Goal: Task Accomplishment & Management: Complete application form

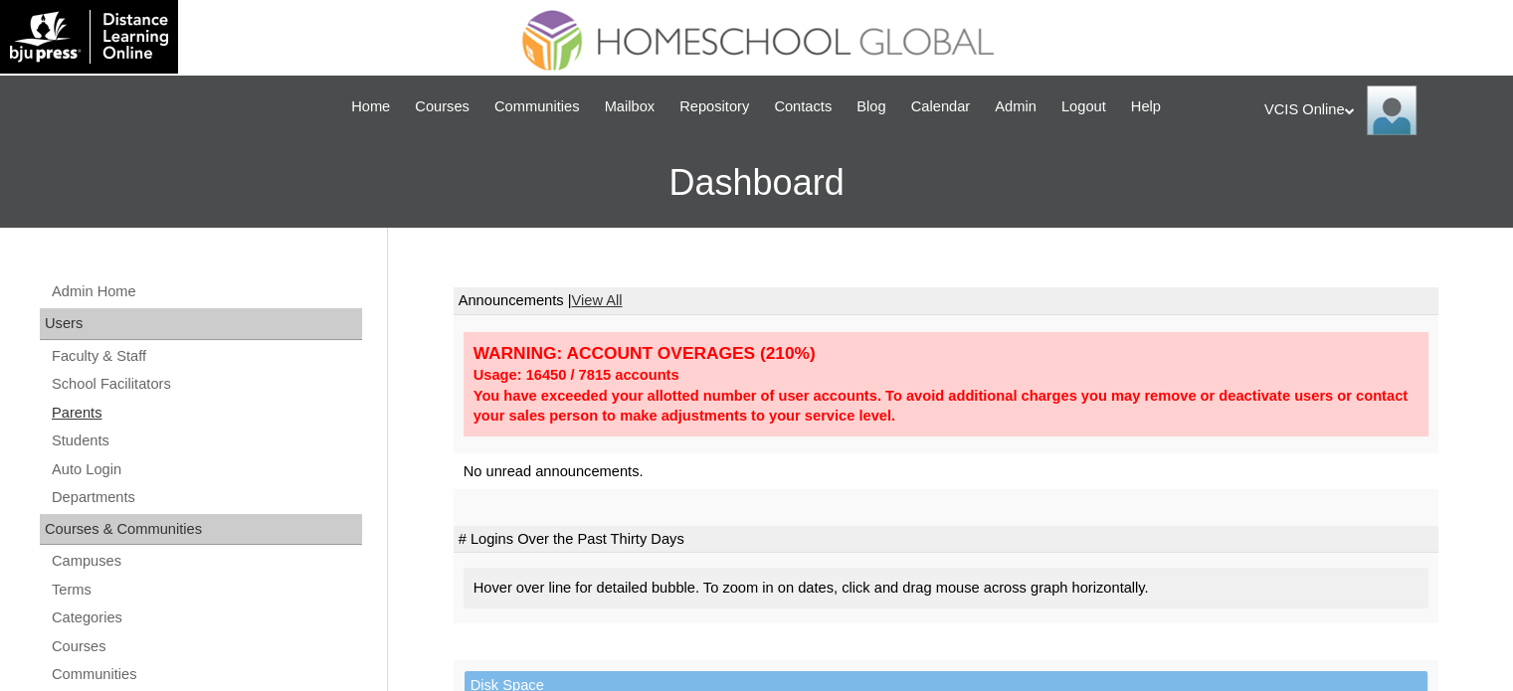
click at [94, 405] on link "Parents" at bounding box center [206, 413] width 312 height 25
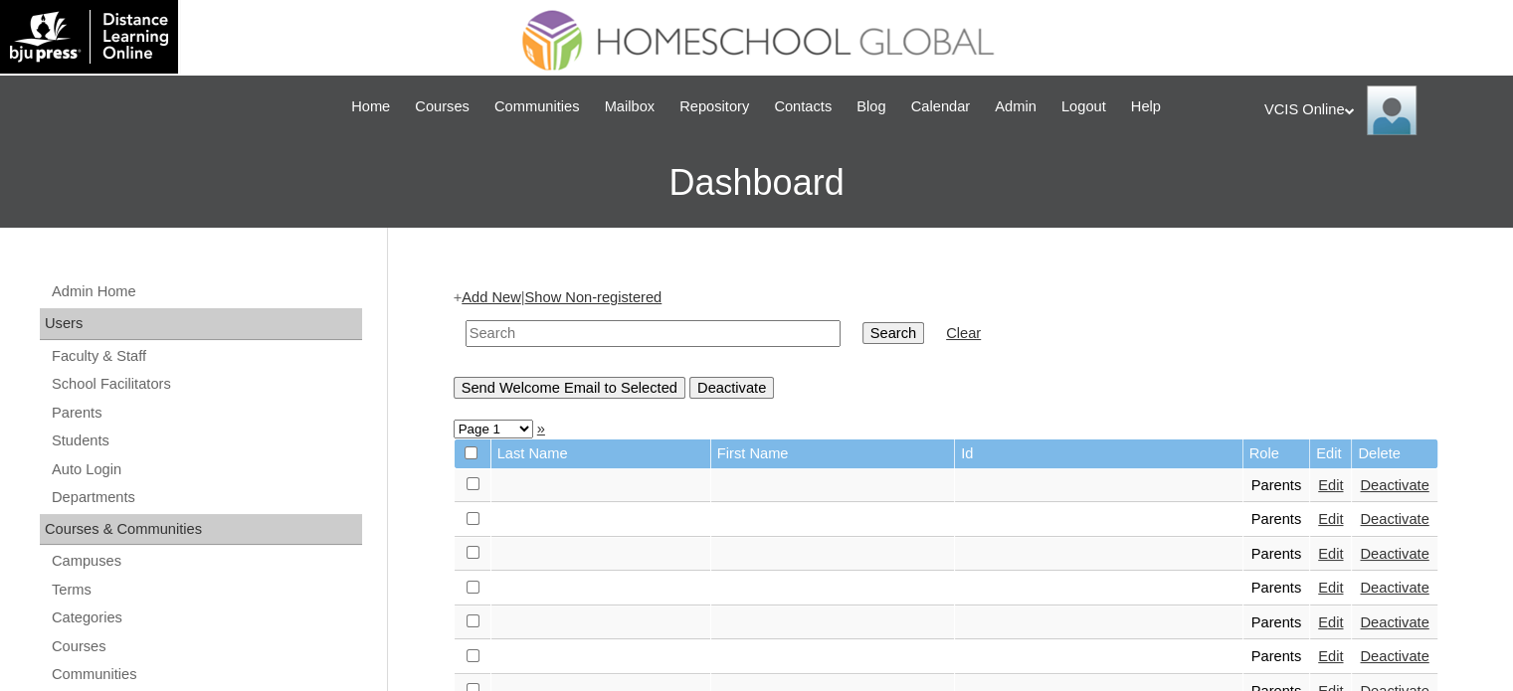
drag, startPoint x: 644, startPoint y: 329, endPoint x: 680, endPoint y: 321, distance: 36.7
click at [644, 329] on input "text" at bounding box center [652, 333] width 375 height 27
paste input "VCIS020-5B-PA2025"
type input "VCIS020-5B-PA2025"
click at [862, 332] on input "Search" at bounding box center [893, 333] width 62 height 22
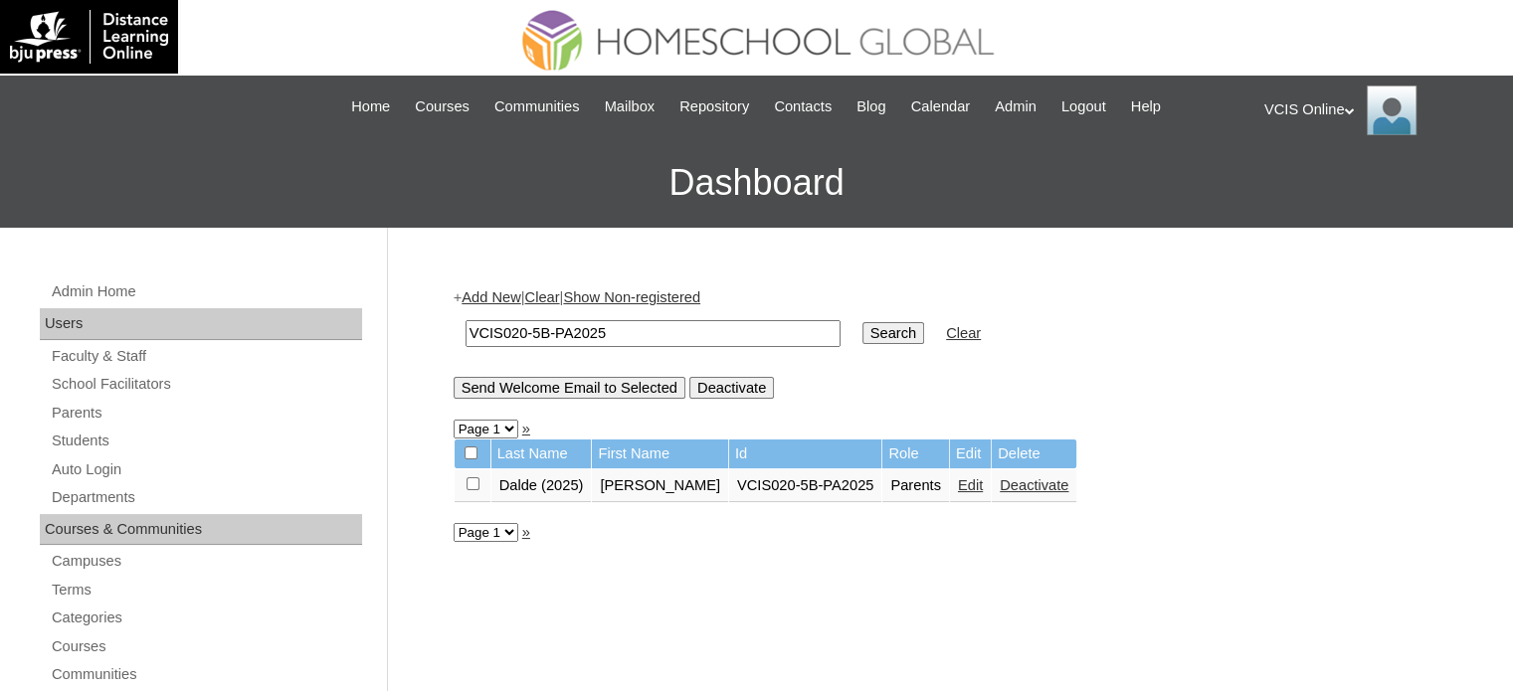
click at [958, 485] on link "Edit" at bounding box center [970, 485] width 25 height 16
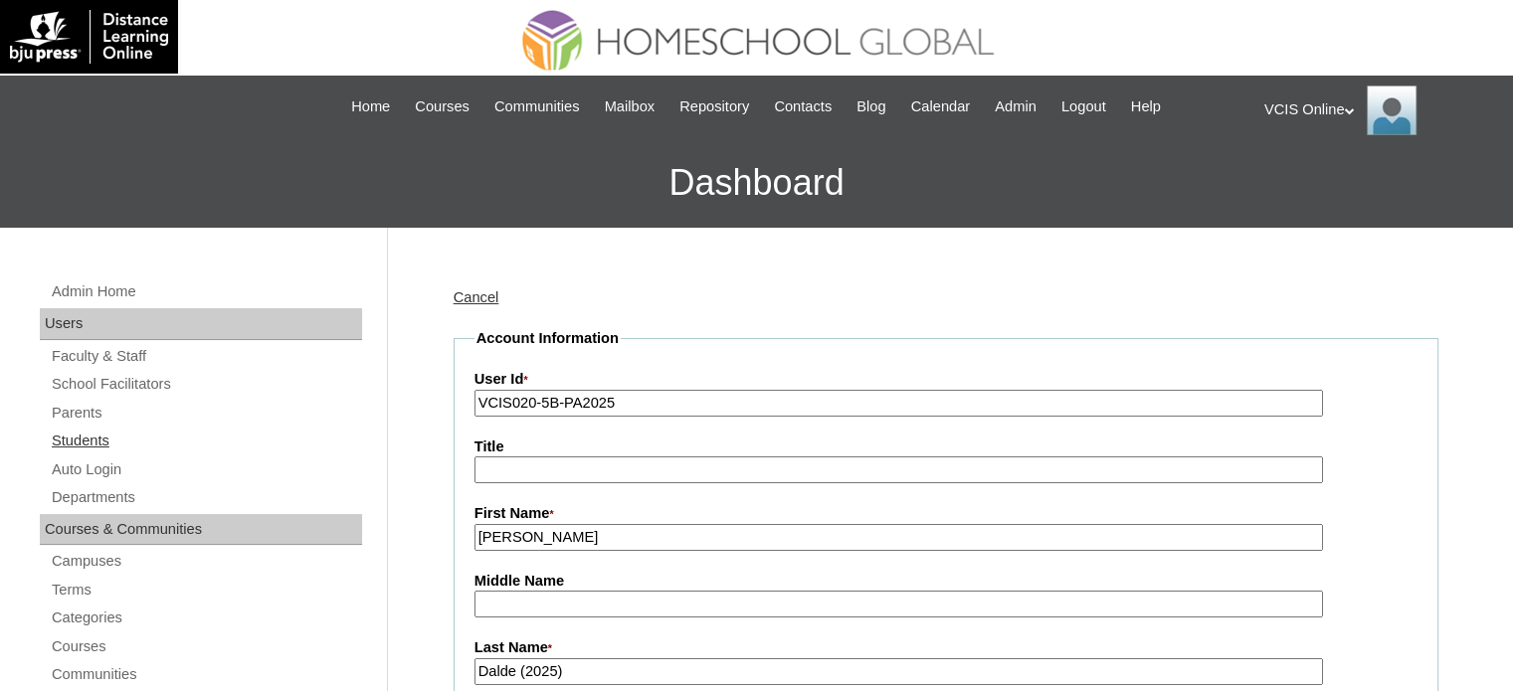
click at [107, 438] on link "Students" at bounding box center [206, 441] width 312 height 25
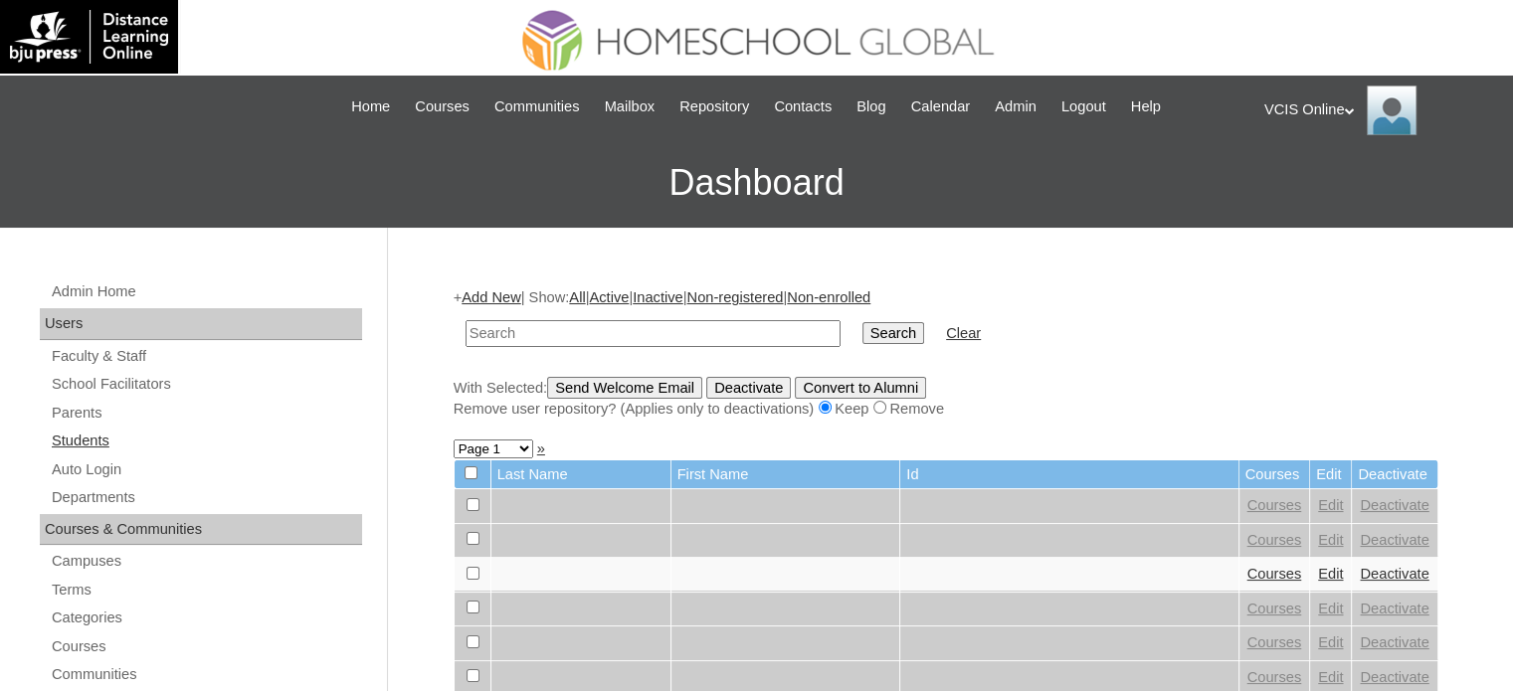
click at [89, 437] on link "Students" at bounding box center [206, 441] width 312 height 25
click at [494, 305] on link "Add New" at bounding box center [490, 297] width 59 height 16
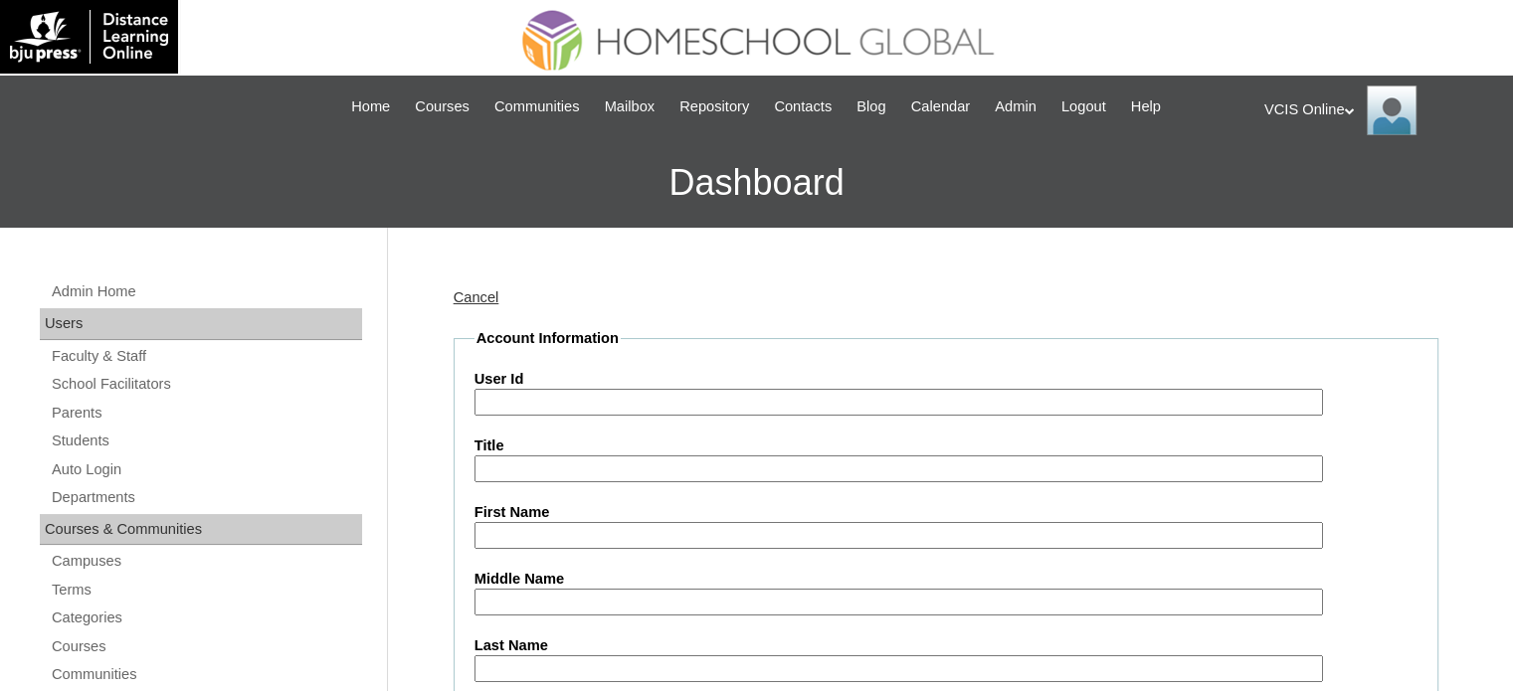
click at [573, 395] on input "User Id" at bounding box center [898, 402] width 848 height 27
paste input "VCIS020-9B-SA2025"
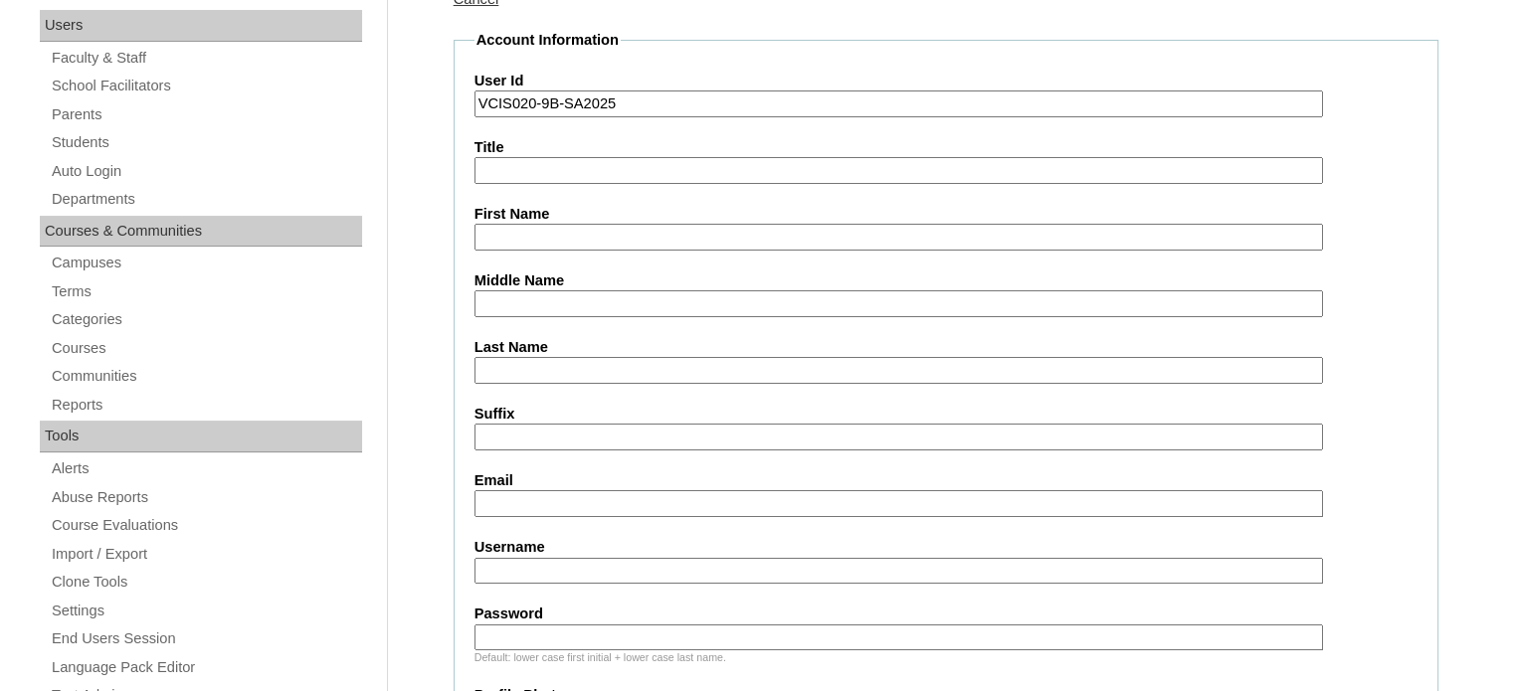
type input "VCIS020-9B-SA2025"
click at [618, 237] on input "First Name" at bounding box center [898, 237] width 848 height 27
paste input "Eian Gabrielle"
type input "Eian Gabrielle"
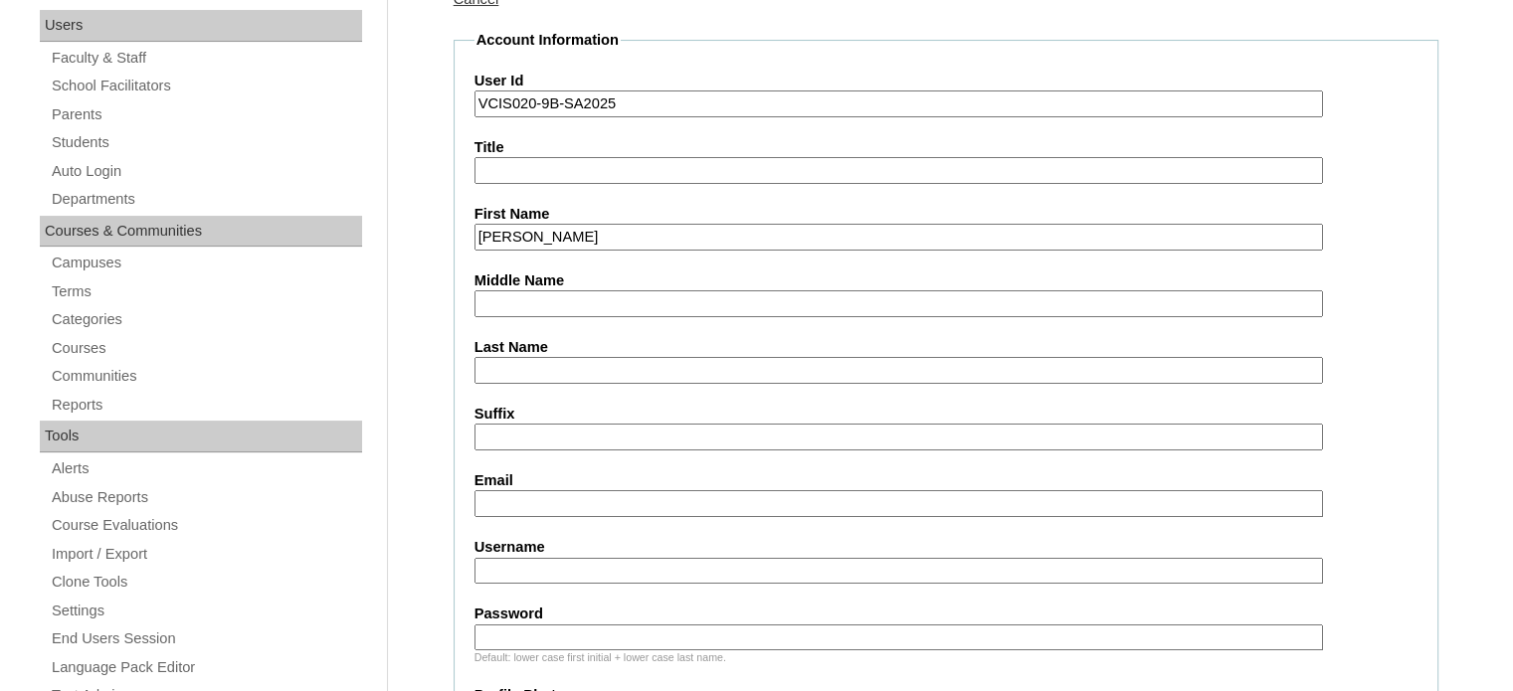
click at [557, 365] on input "Last Name" at bounding box center [898, 370] width 848 height 27
type input "Magpantay"
click at [596, 483] on label "Email" at bounding box center [945, 480] width 943 height 21
click at [596, 490] on input "Email" at bounding box center [898, 503] width 848 height 27
paste input "egmagpantay.student@vcis.edu.ph"
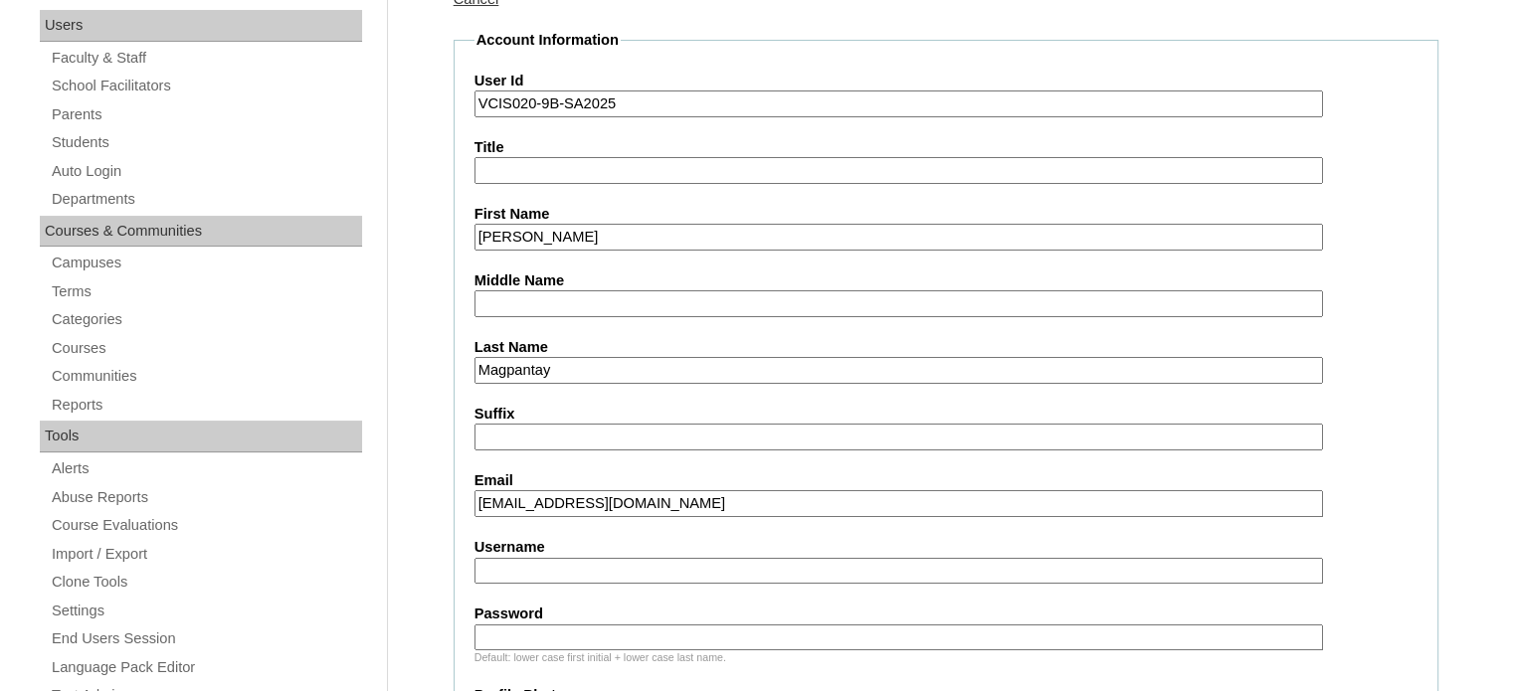
type input "egmagpantay.student@vcis.edu.ph"
click at [565, 564] on input "Username" at bounding box center [898, 571] width 848 height 27
paste input "eaian.magpantay2025"
type input "eaian.magpantay2025"
click at [621, 636] on input "Password" at bounding box center [898, 638] width 848 height 27
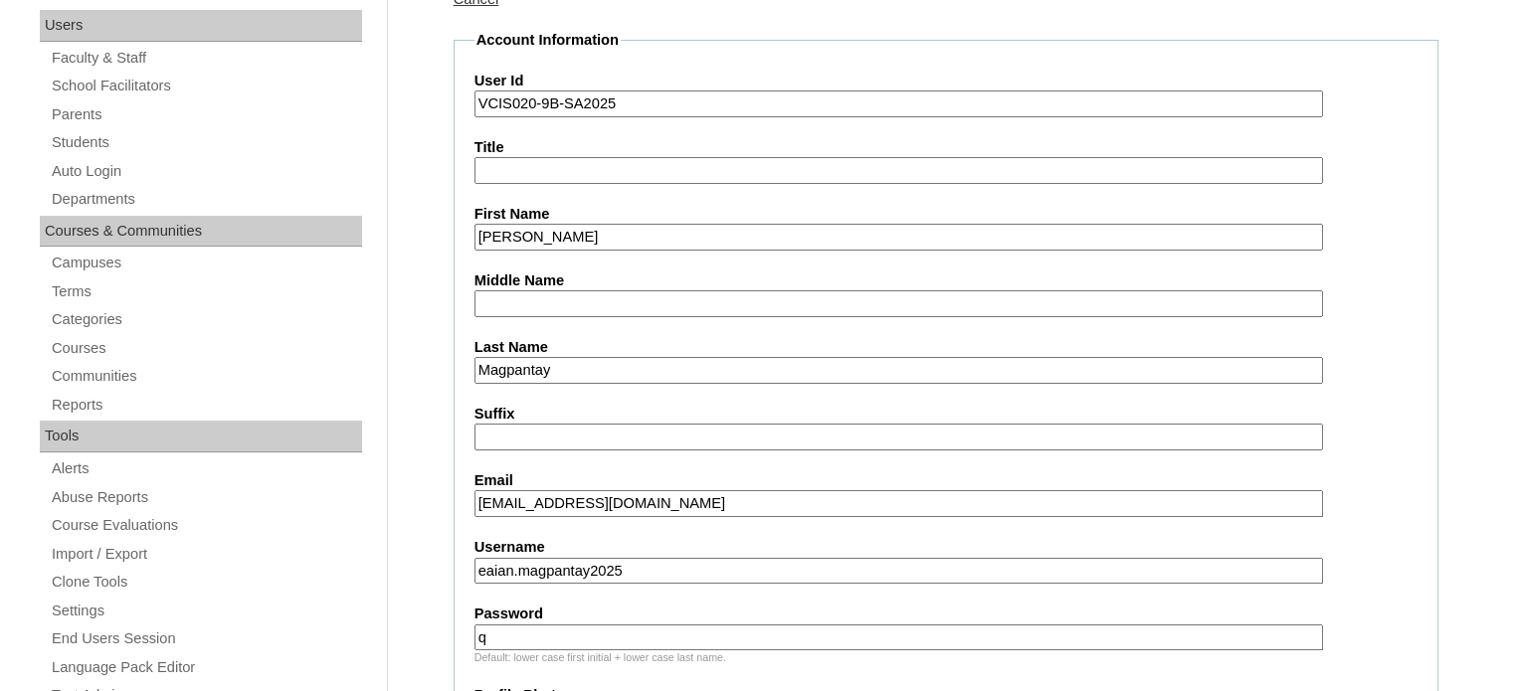
type input "qwerty"
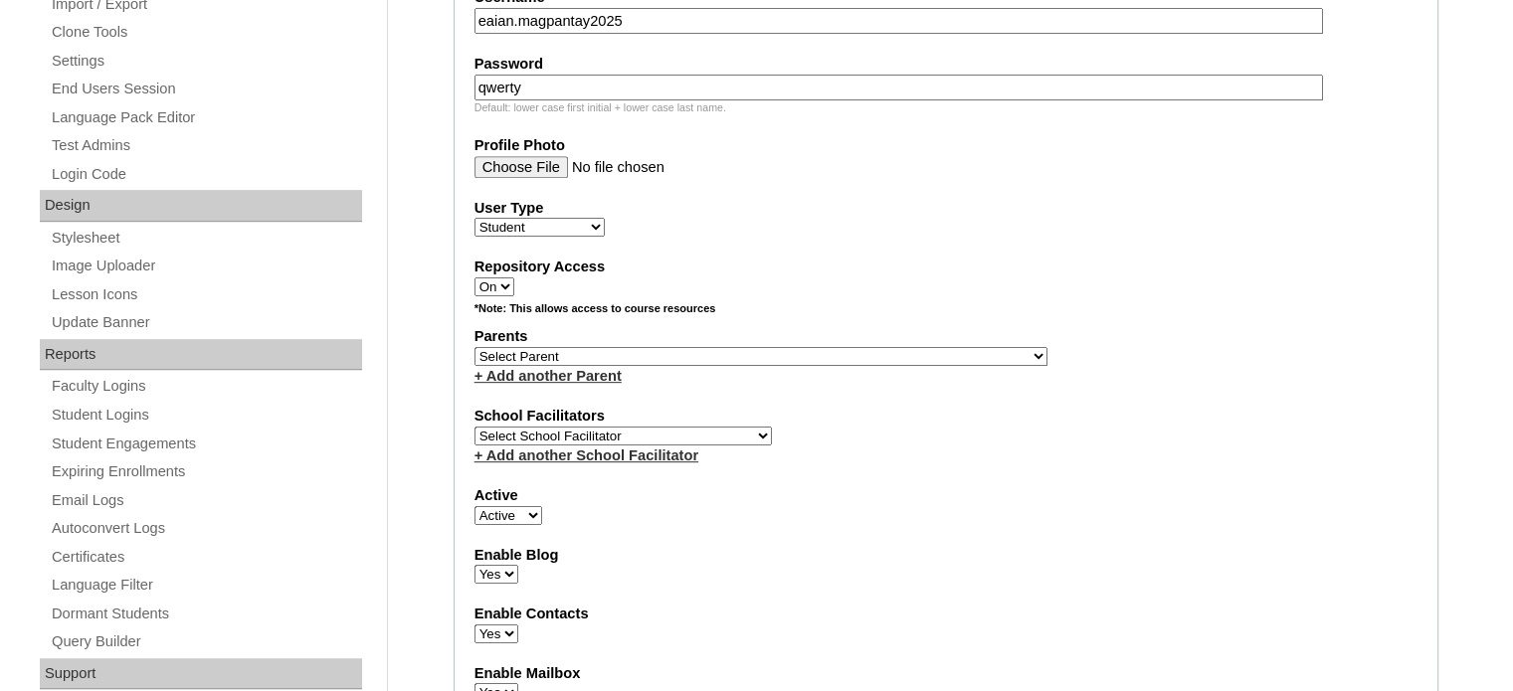
scroll to position [995, 0]
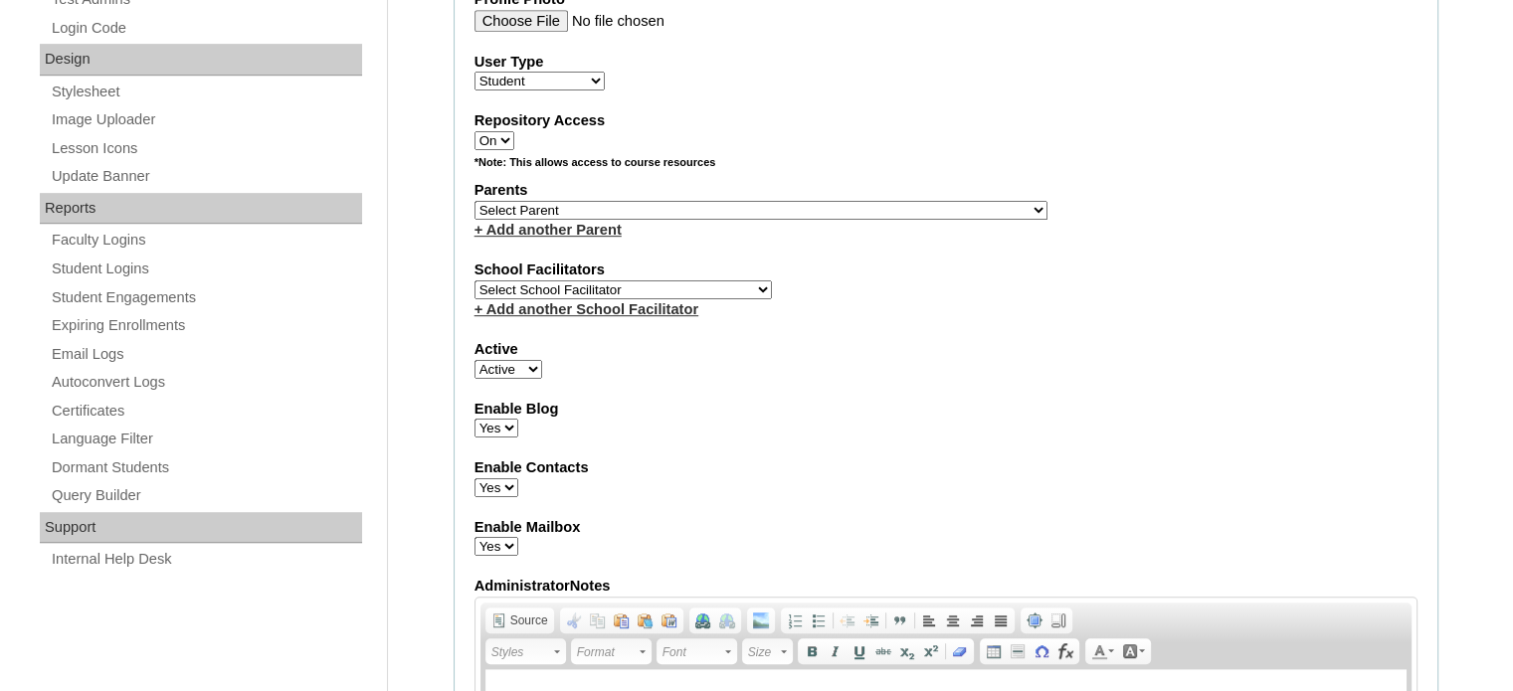
click at [658, 201] on select "Select Parent , , , , , , , , , , , , , , , , , , , , , , , , , , , , , , , , ,…" at bounding box center [760, 210] width 573 height 19
select select "43552"
click at [474, 201] on select "Select Parent , , , , , , , , , , , , , , , , , , , , , , , , , , , , , , , , ,…" at bounding box center [760, 210] width 573 height 19
click at [590, 281] on select "Select School Facilitator Norman Añain Ruffa Abadijas Mary Abella Gloryfe Abion…" at bounding box center [622, 289] width 297 height 19
select select "42221"
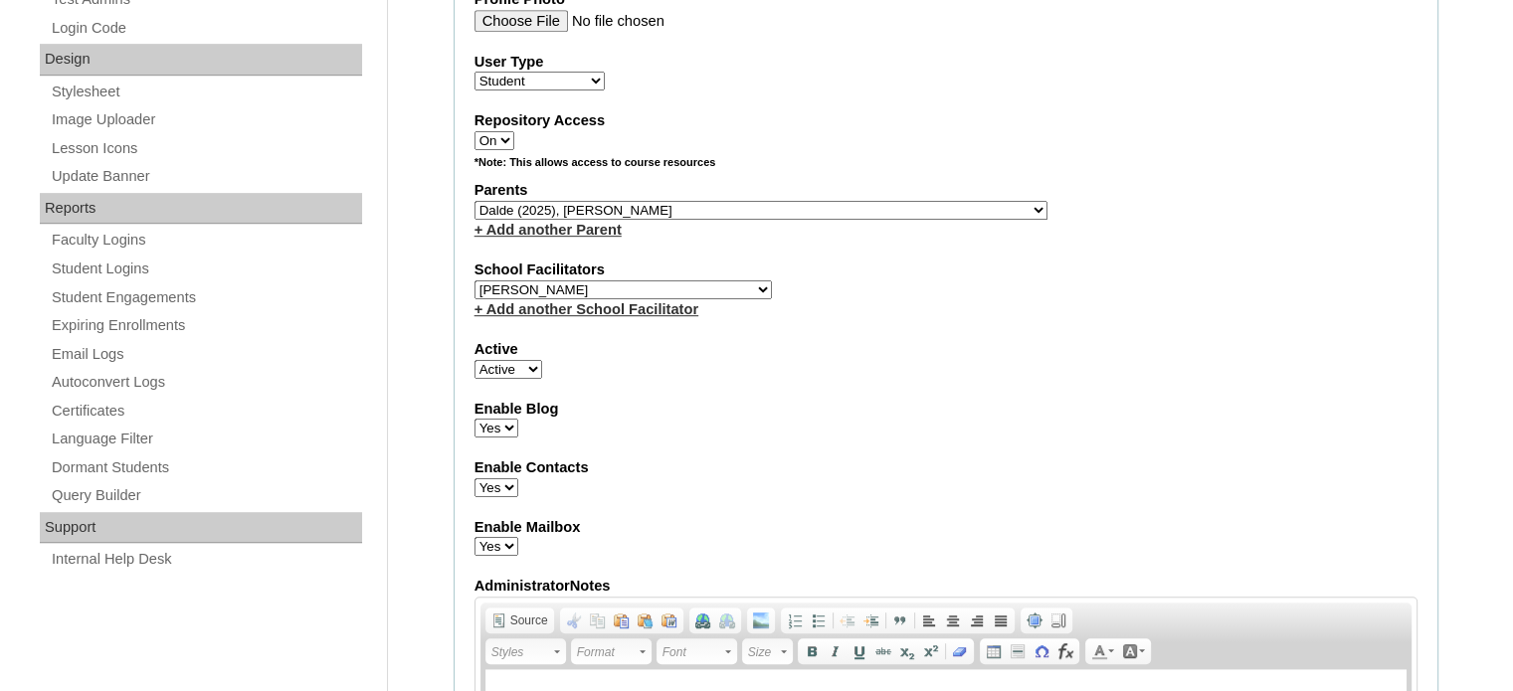
click at [474, 280] on select "Select School Facilitator Norman Añain Ruffa Abadijas Mary Abella Gloryfe Abion…" at bounding box center [622, 289] width 297 height 19
click at [879, 319] on fieldset "Account Information User Id VCIS020-9B-SA2025 Title First Name Eian Gabrielle M…" at bounding box center [946, 138] width 985 height 1608
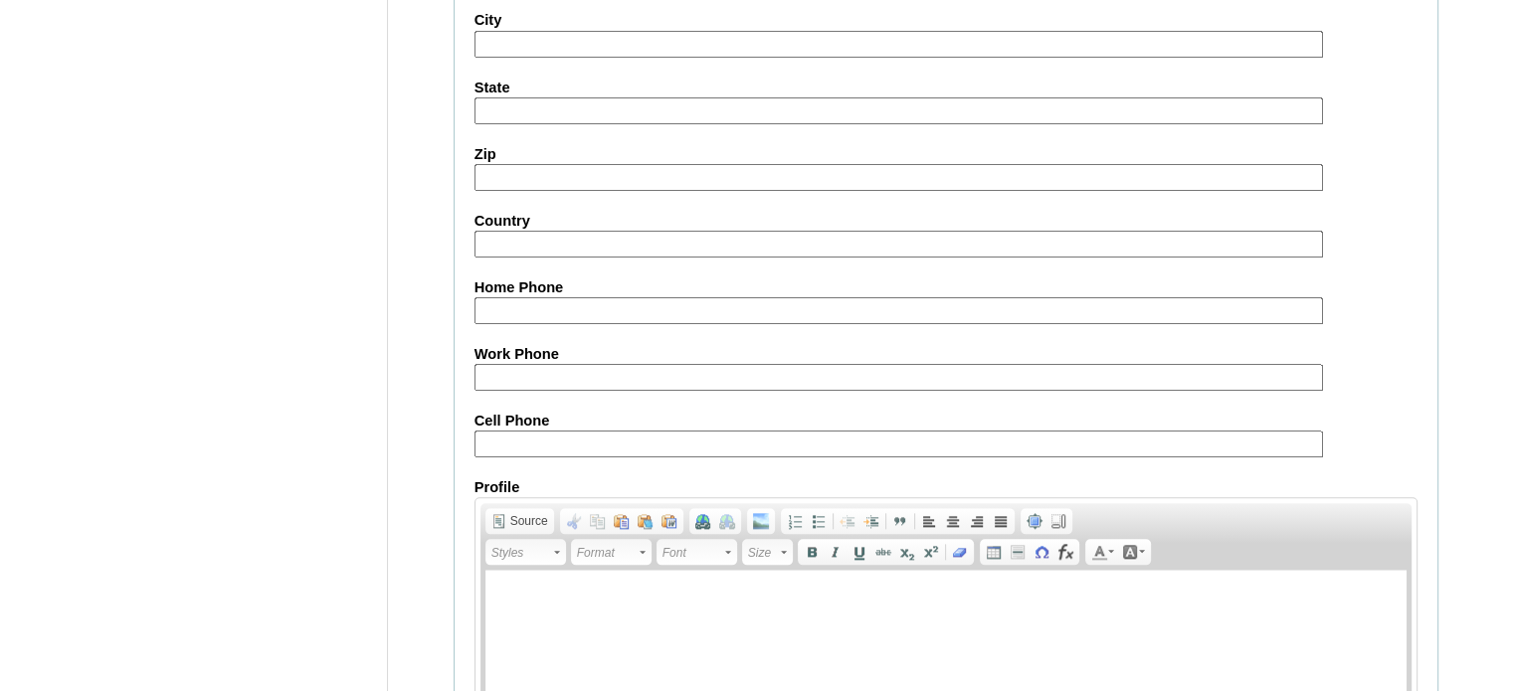
scroll to position [2314, 0]
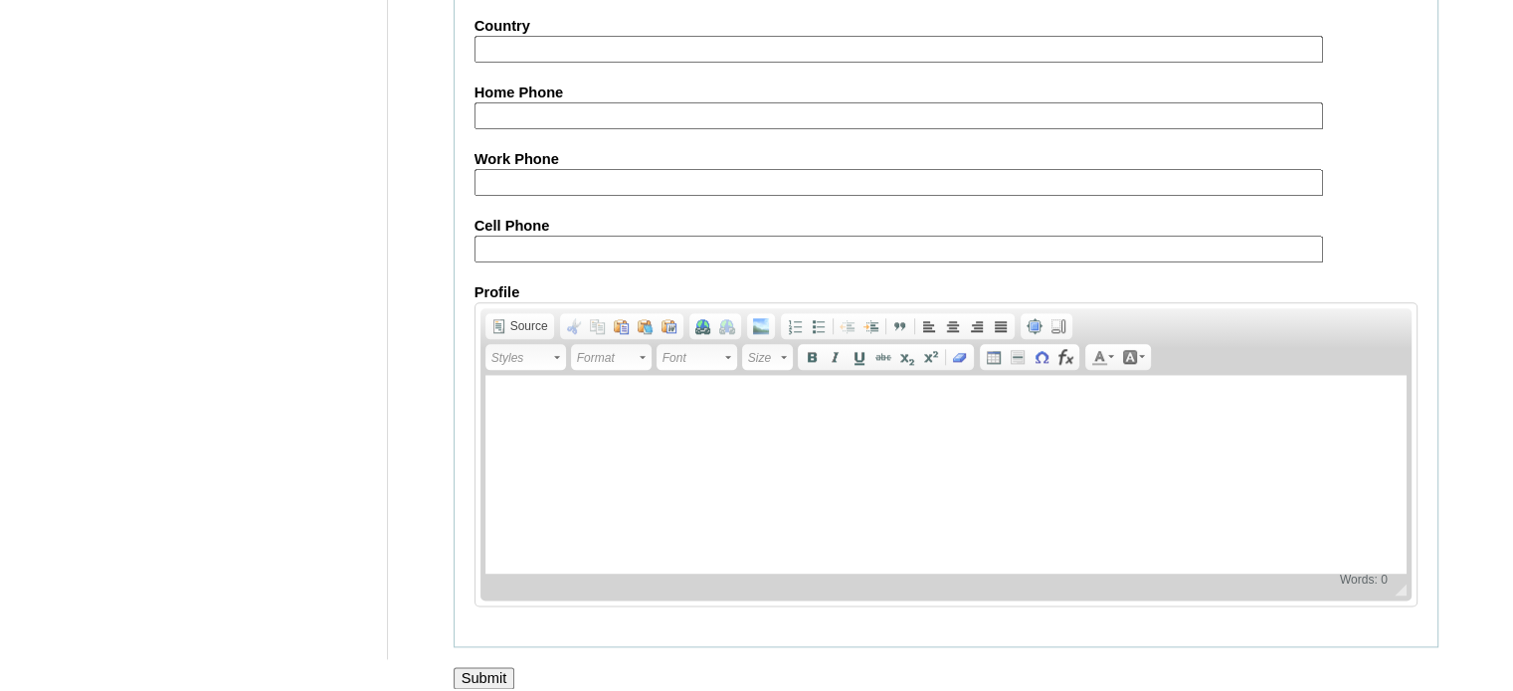
click at [510, 667] on input "Submit" at bounding box center [485, 678] width 62 height 22
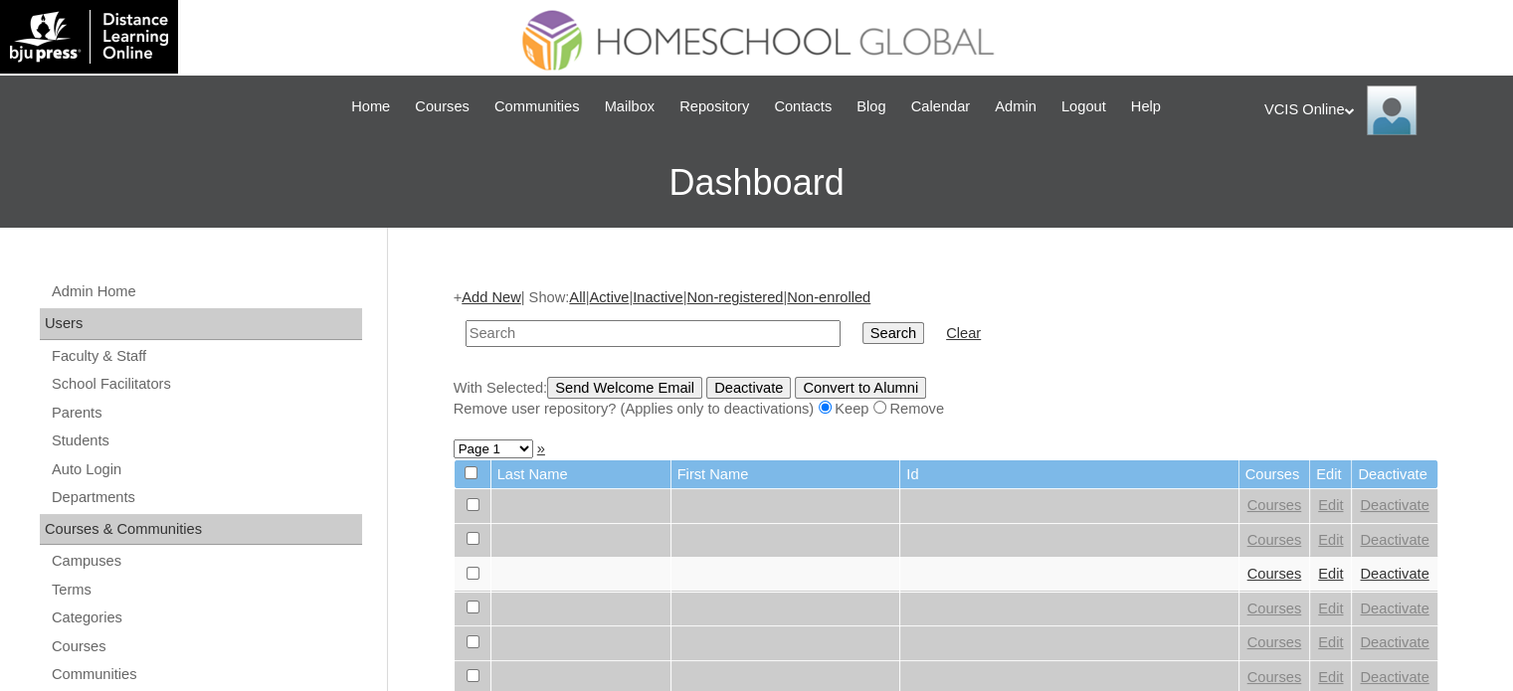
paste input "VCIS020-9B-SA2025"
type input "VCIS020-9B-SA2025"
click at [862, 333] on input "Search" at bounding box center [893, 333] width 62 height 22
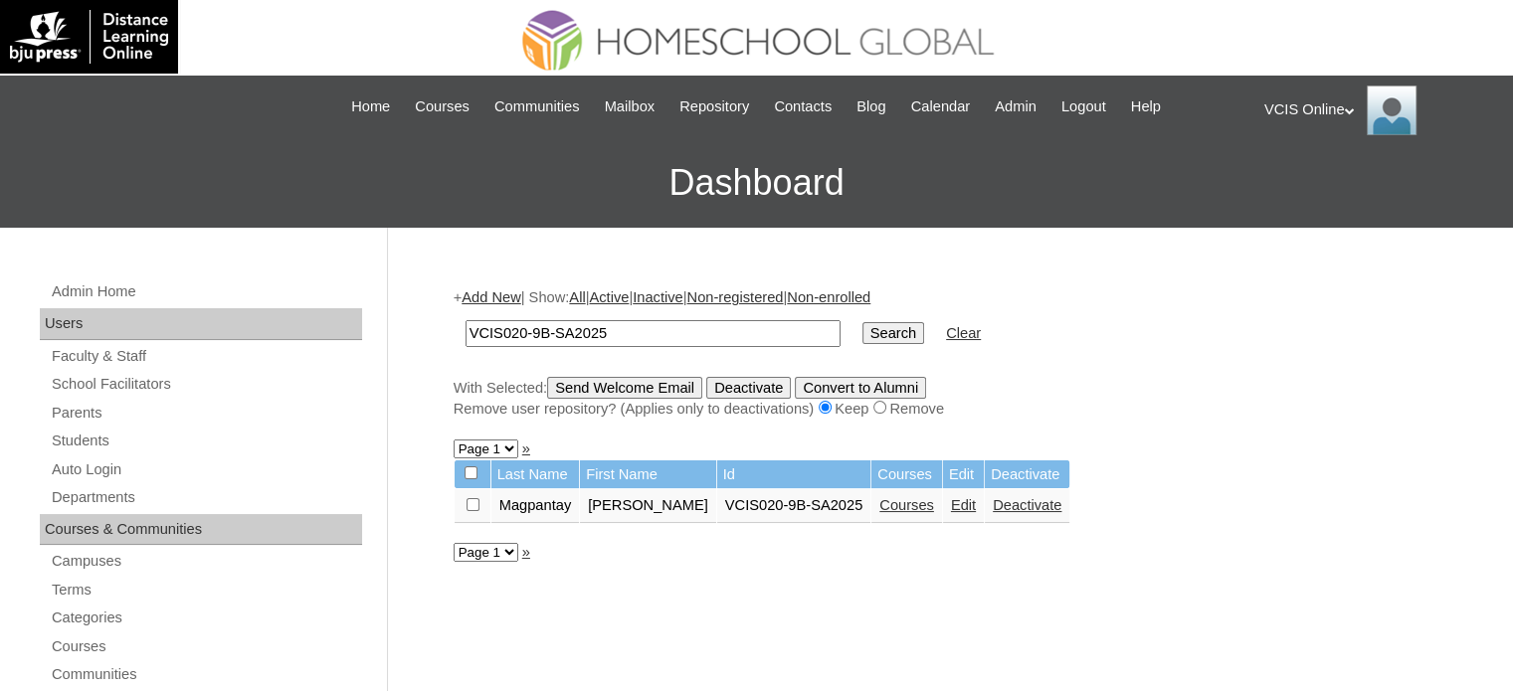
click at [909, 502] on link "Courses" at bounding box center [906, 505] width 55 height 16
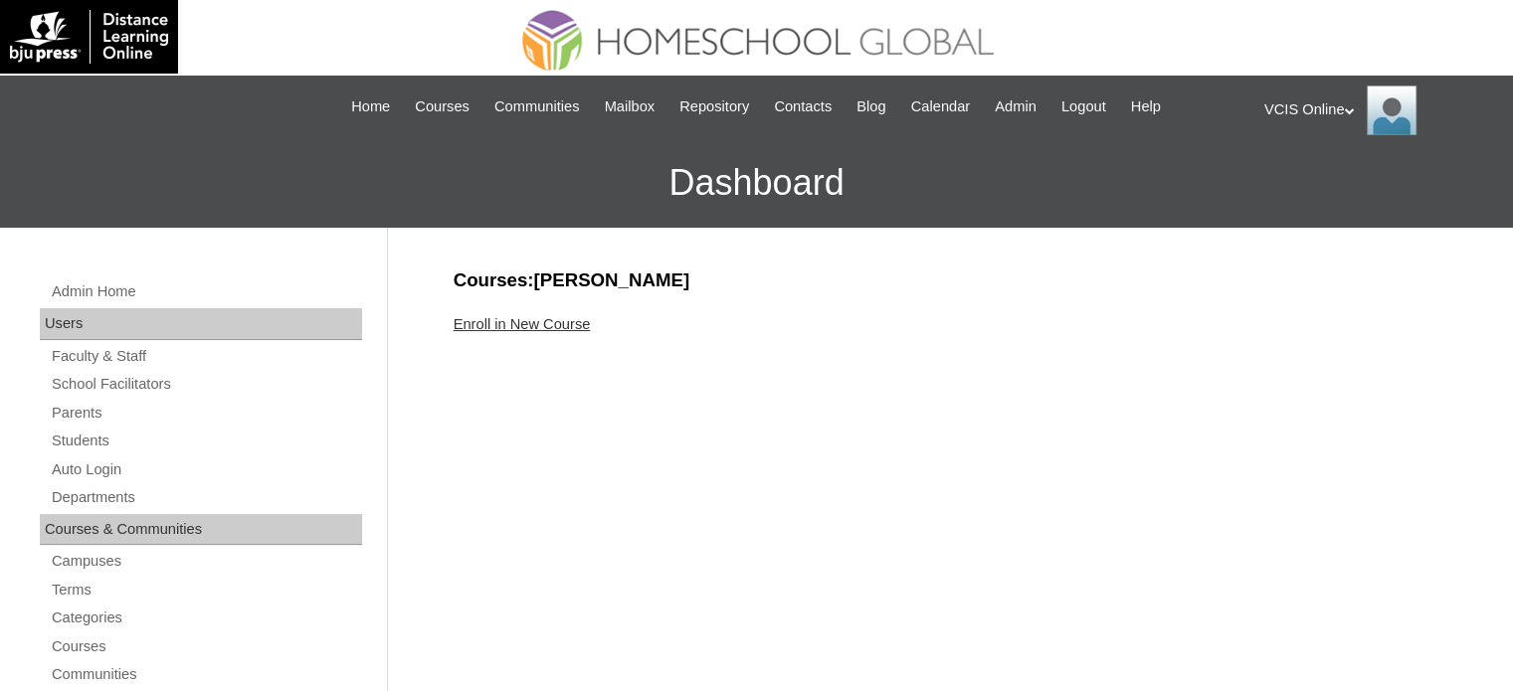
click at [545, 327] on link "Enroll in New Course" at bounding box center [522, 324] width 137 height 16
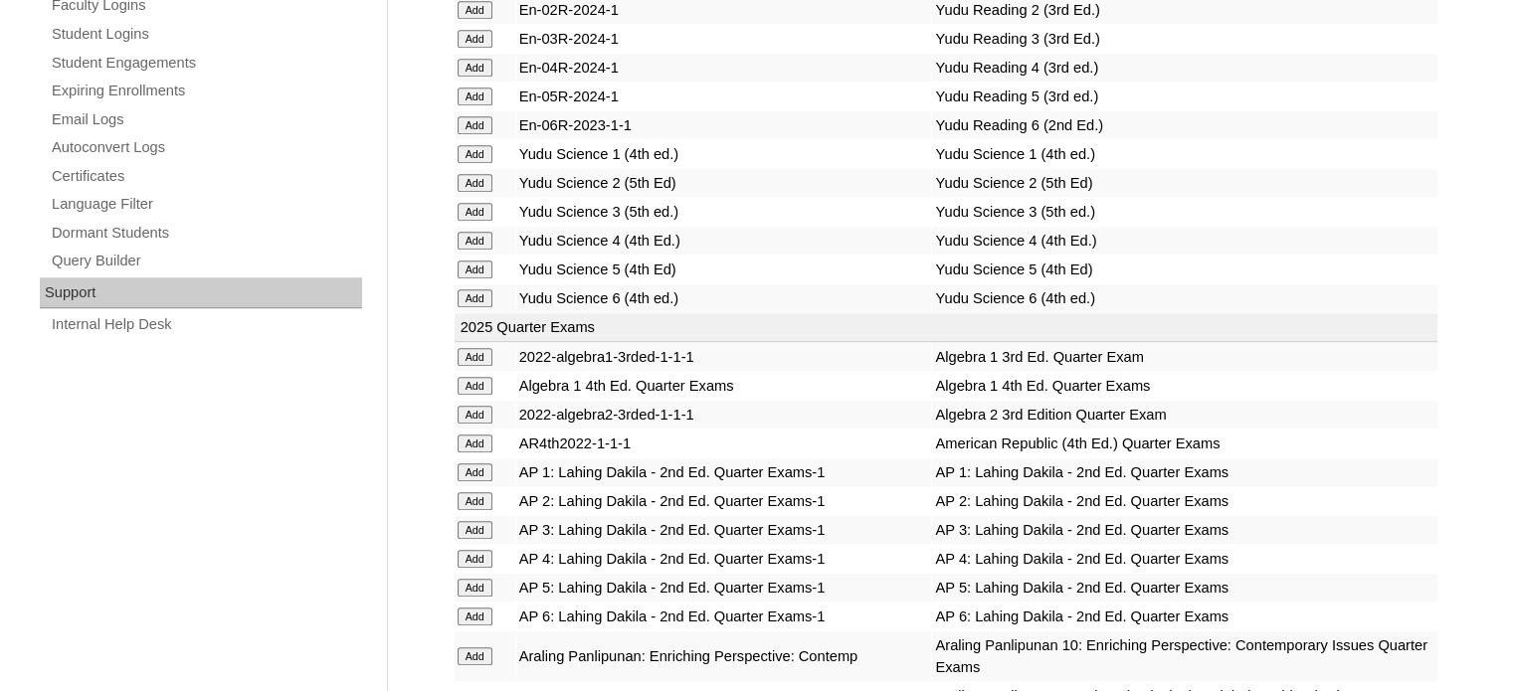
scroll to position [4213, 0]
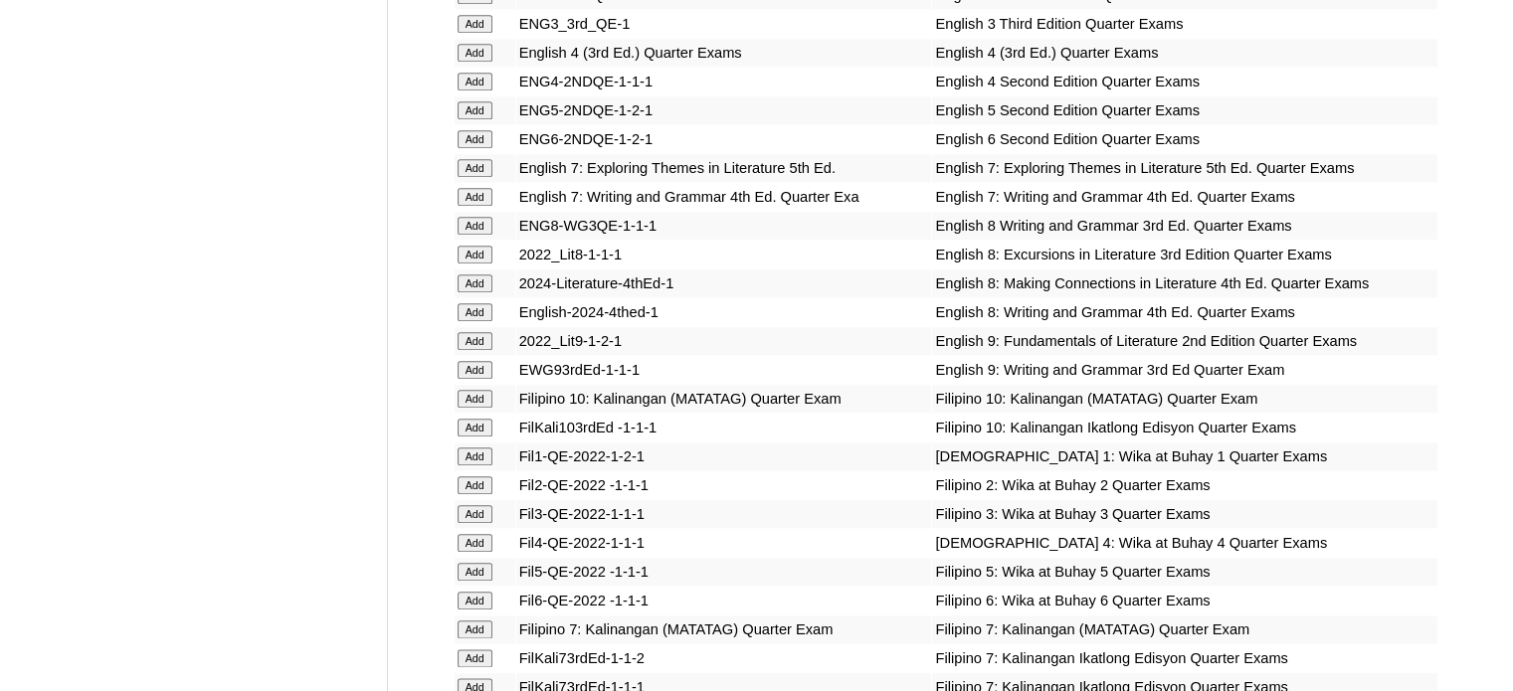
scroll to position [5789, 0]
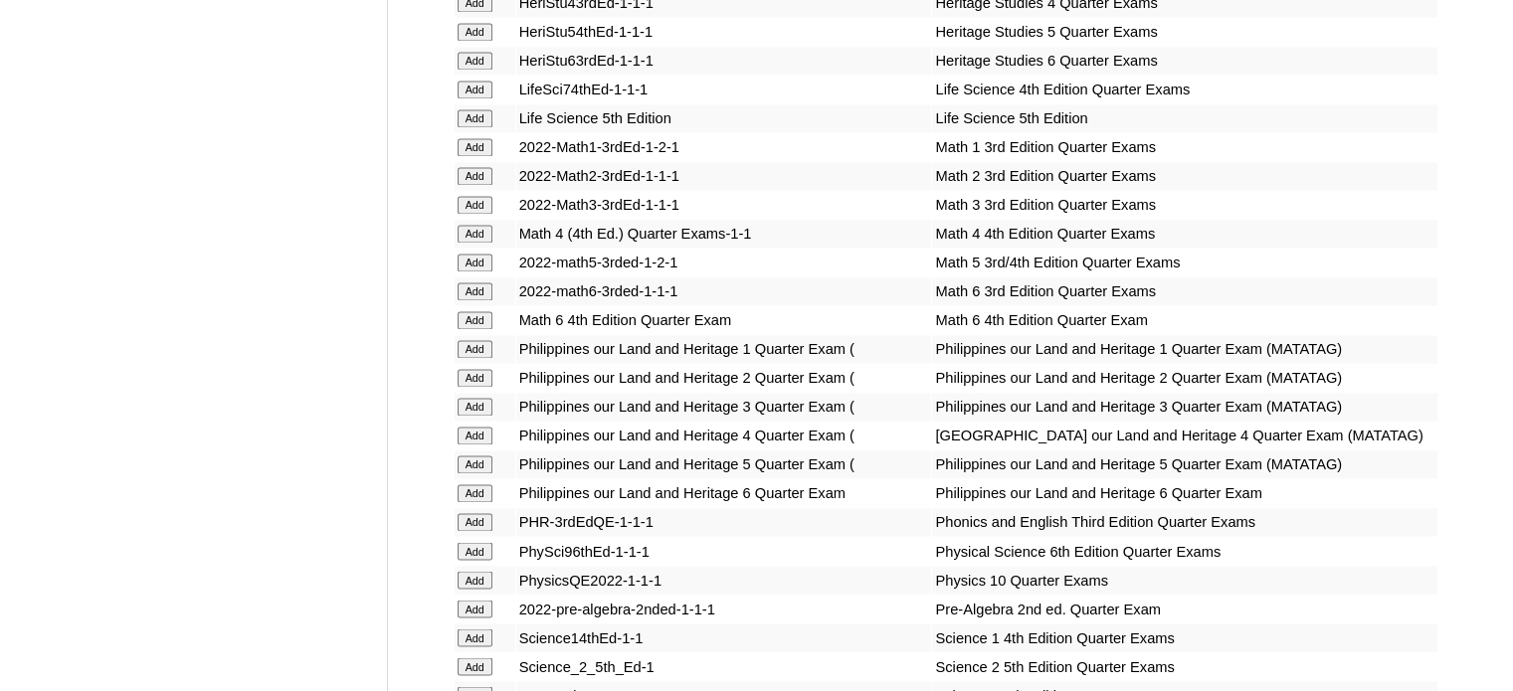
scroll to position [7507, 0]
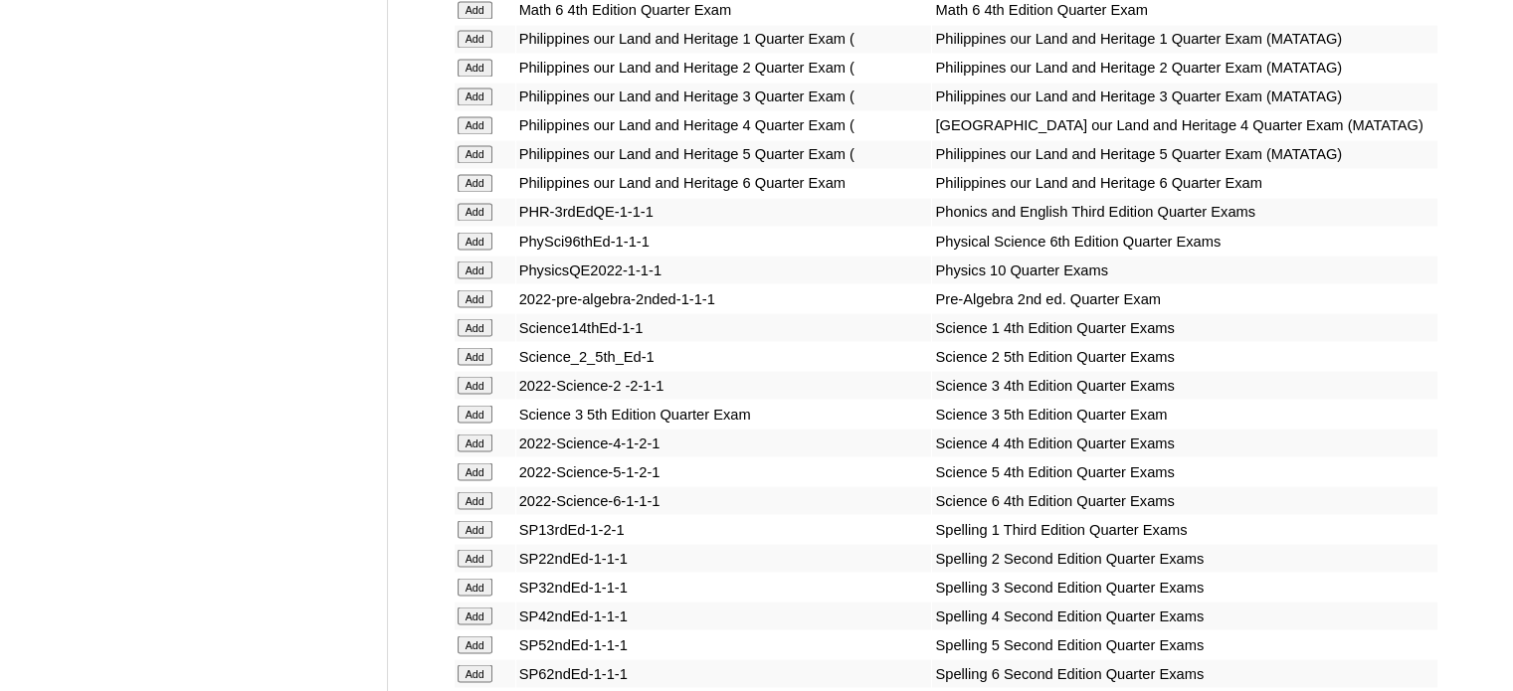
scroll to position [5302, 0]
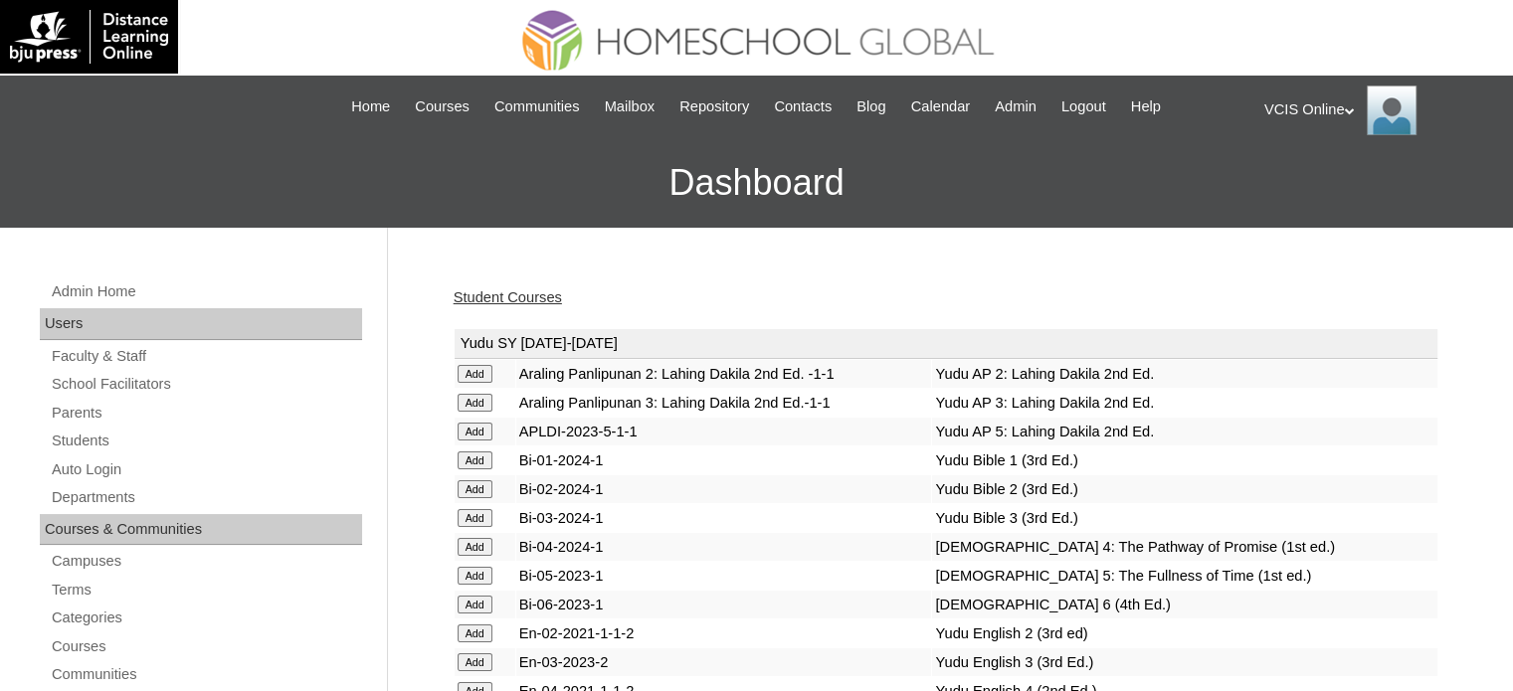
scroll to position [5101, 0]
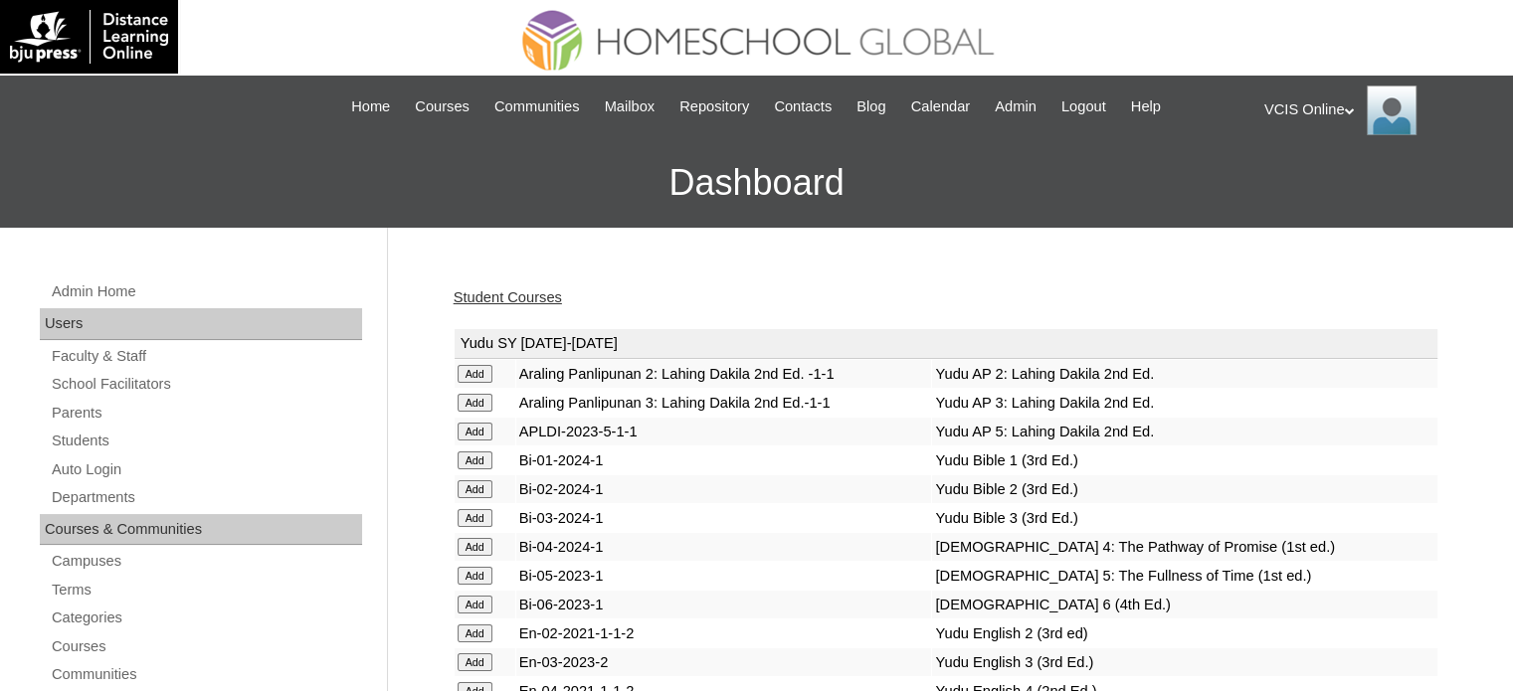
drag, startPoint x: 493, startPoint y: 297, endPoint x: 516, endPoint y: 290, distance: 23.9
click at [493, 297] on link "Student Courses" at bounding box center [508, 297] width 108 height 16
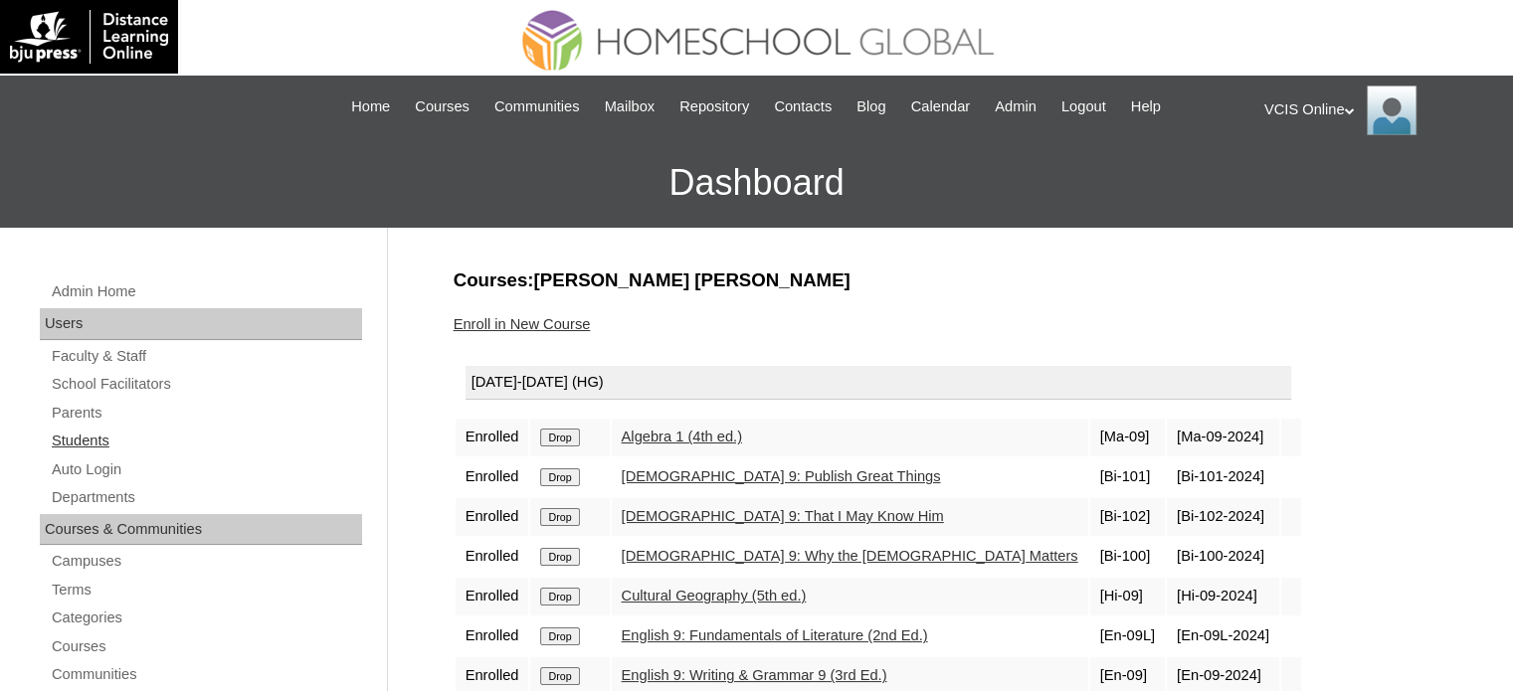
click at [93, 440] on link "Students" at bounding box center [206, 441] width 312 height 25
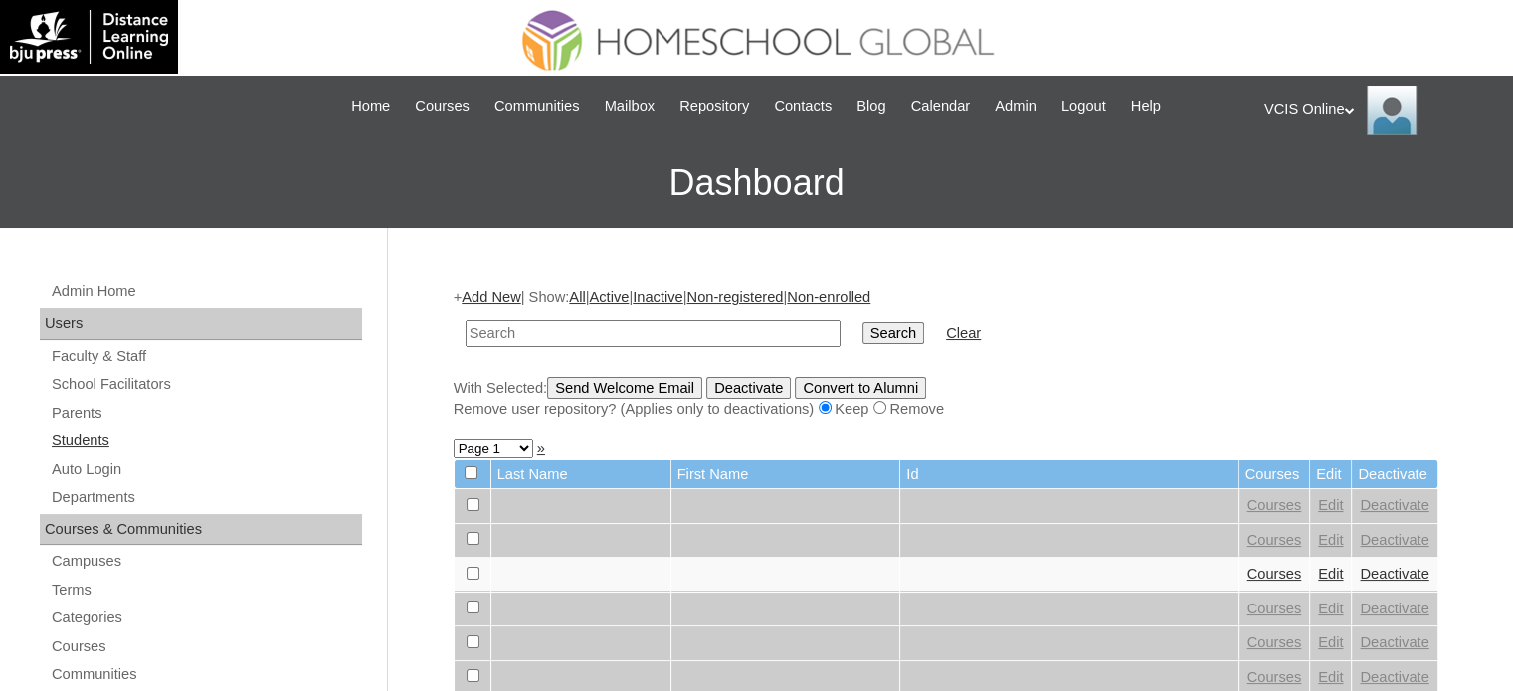
click at [76, 431] on link "Students" at bounding box center [206, 441] width 312 height 25
click at [515, 298] on link "Add New" at bounding box center [490, 297] width 59 height 16
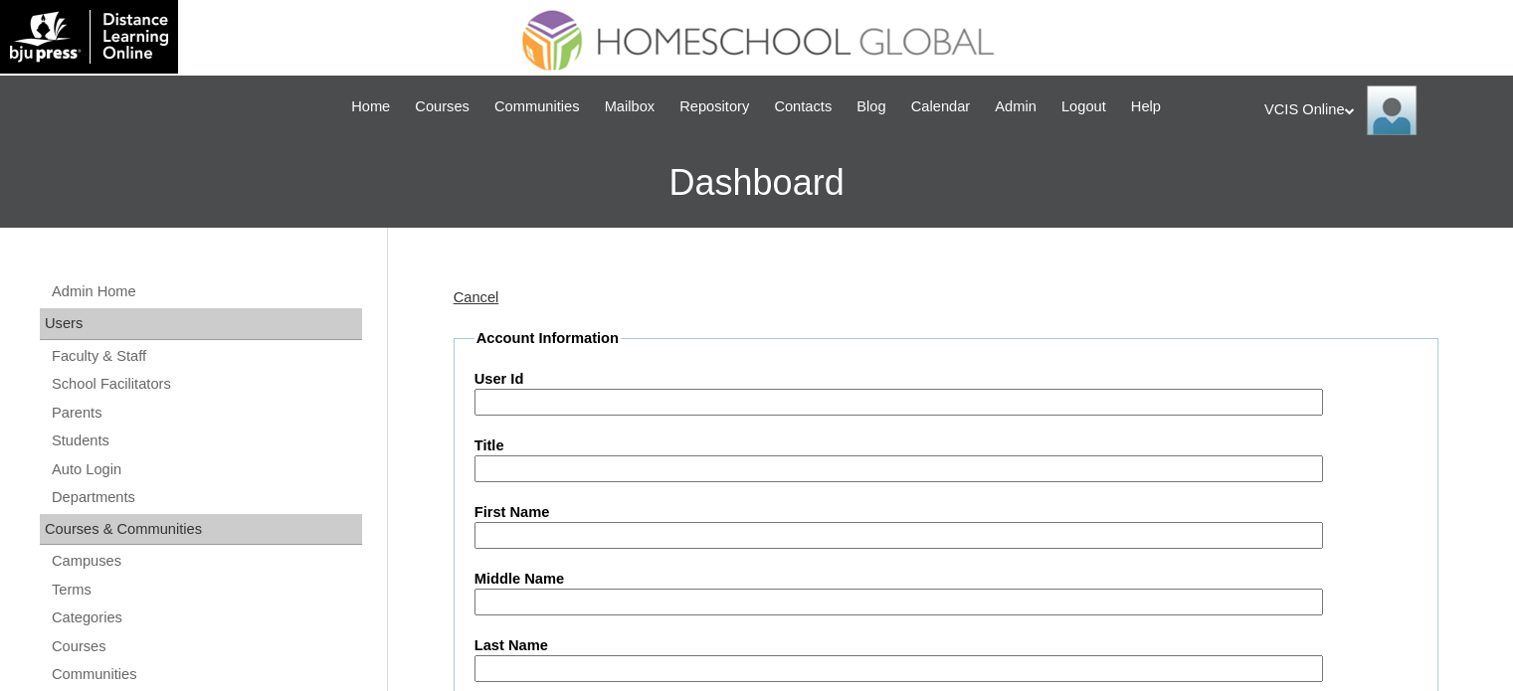
click at [580, 407] on input "User Id" at bounding box center [898, 402] width 848 height 27
paste input "VCIS026-10B-SA2025"
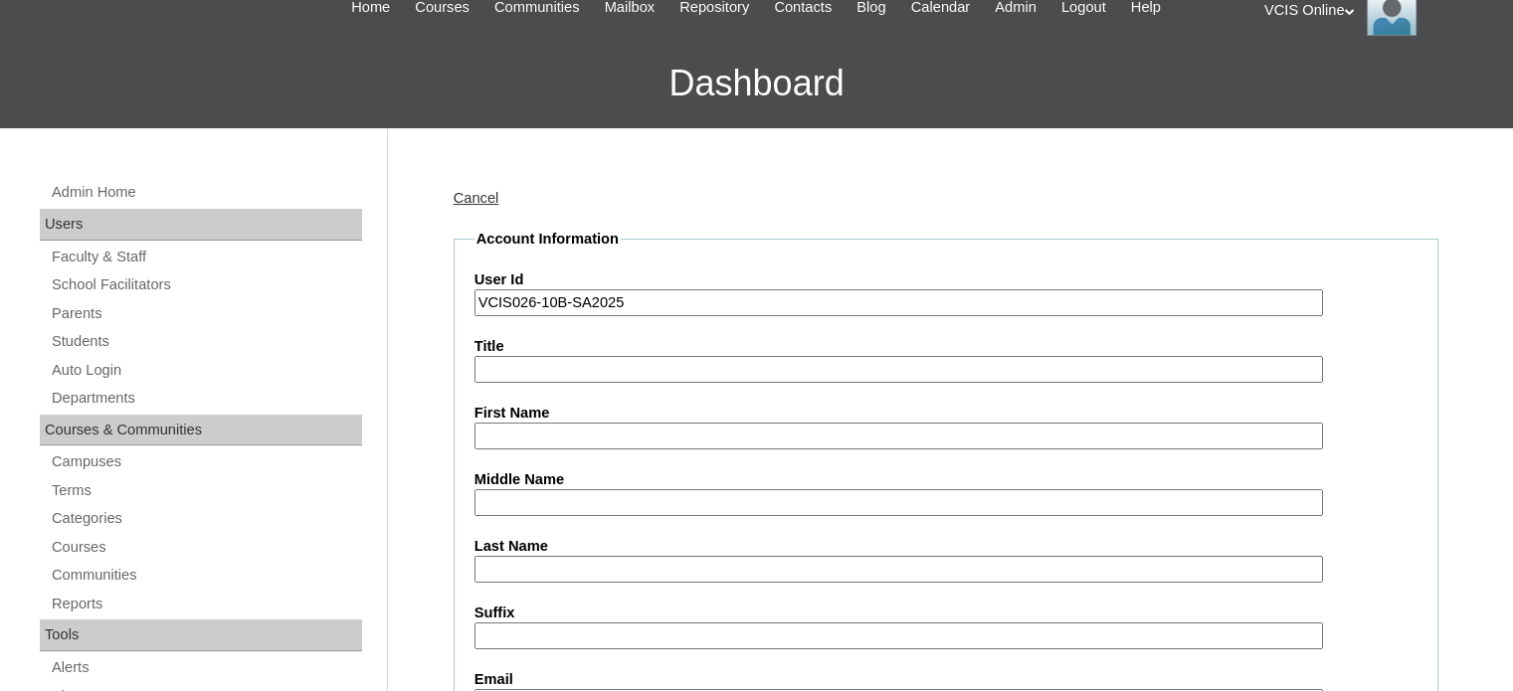
type input "VCIS026-10B-SA2025"
click at [591, 434] on input "First Name" at bounding box center [898, 436] width 848 height 27
paste input "Kyrston Elkan"
type input "Kyrston Elkan"
click at [540, 551] on label "Last Name" at bounding box center [945, 546] width 943 height 21
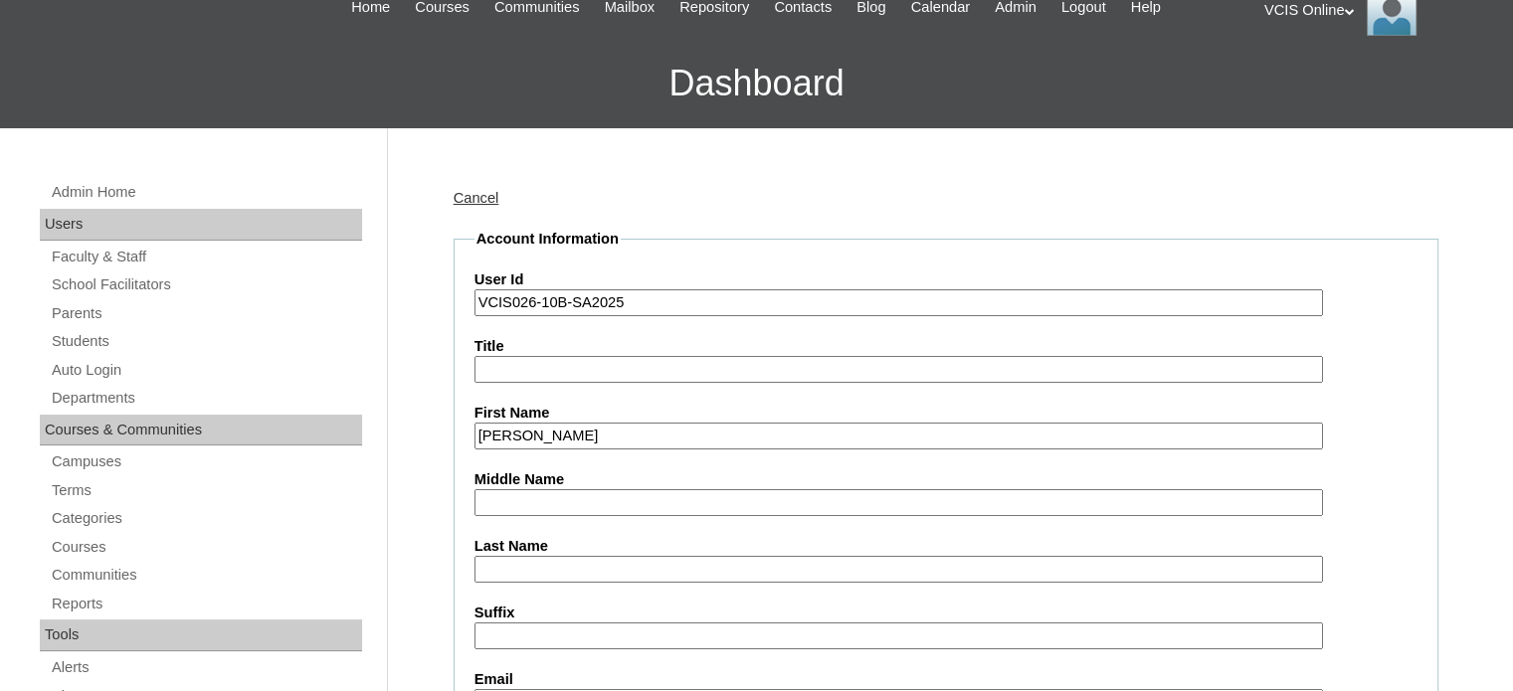
click at [540, 556] on input "Last Name" at bounding box center [898, 569] width 848 height 27
type input "Magpantay"
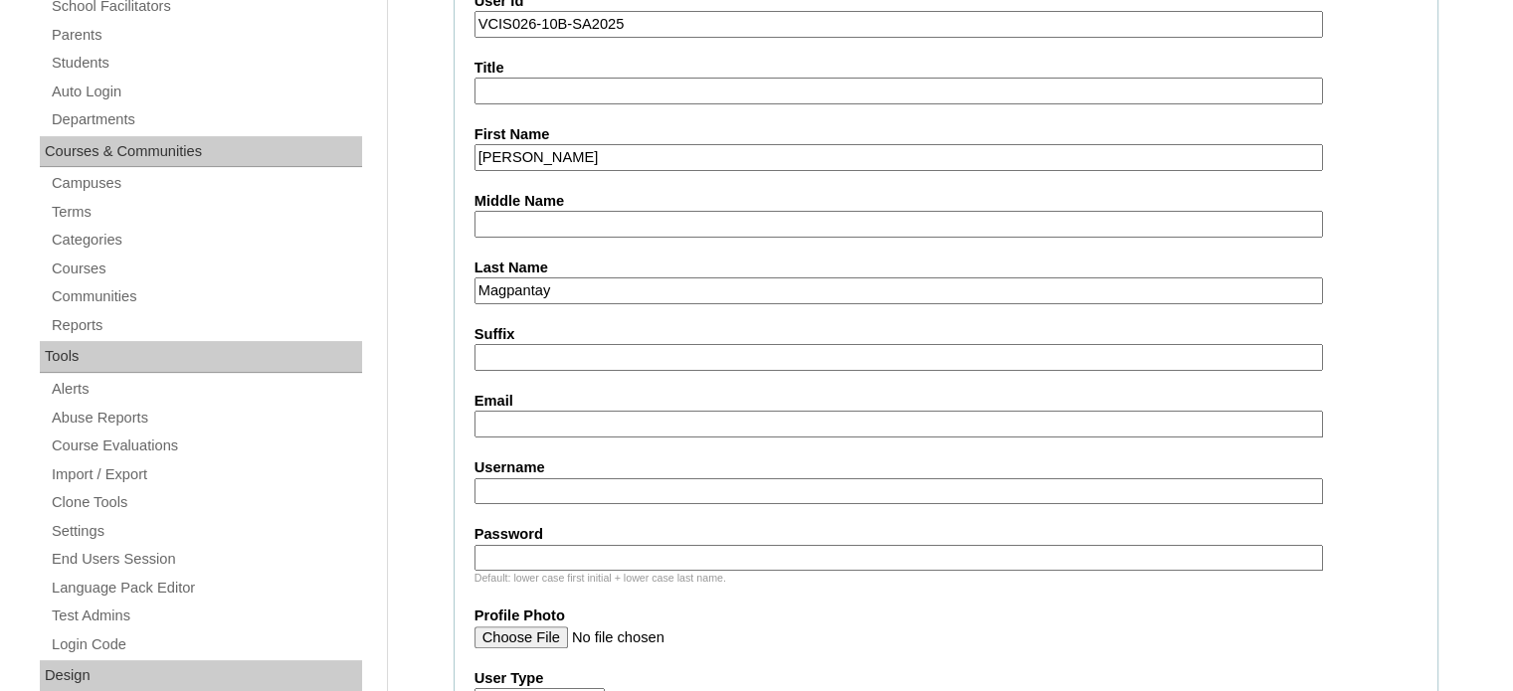
scroll to position [398, 0]
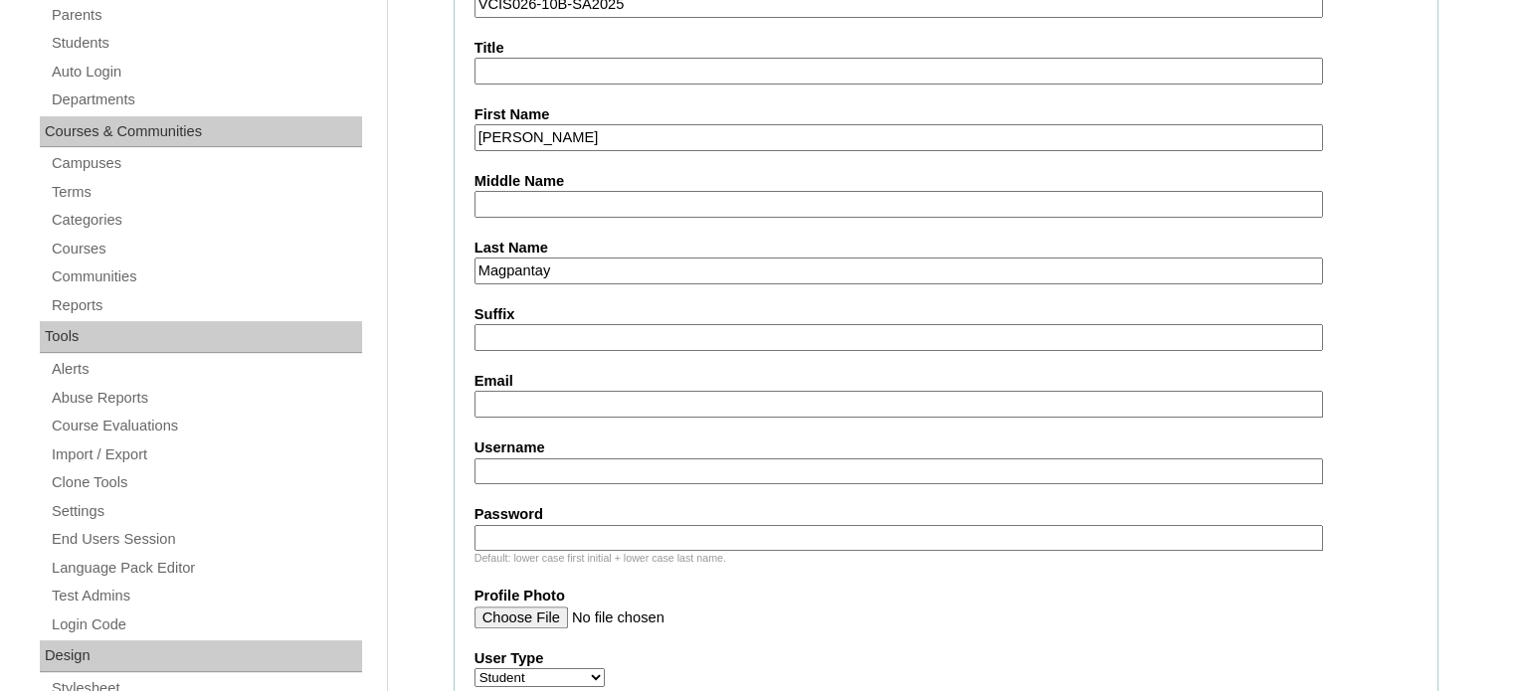
click at [611, 401] on input "Email" at bounding box center [898, 404] width 848 height 27
paste input "kmagpantay.student@vcis.edu.ph"
type input "kmagpantay.student@vcis.edu.ph"
click at [584, 460] on input "Username" at bounding box center [898, 472] width 848 height 27
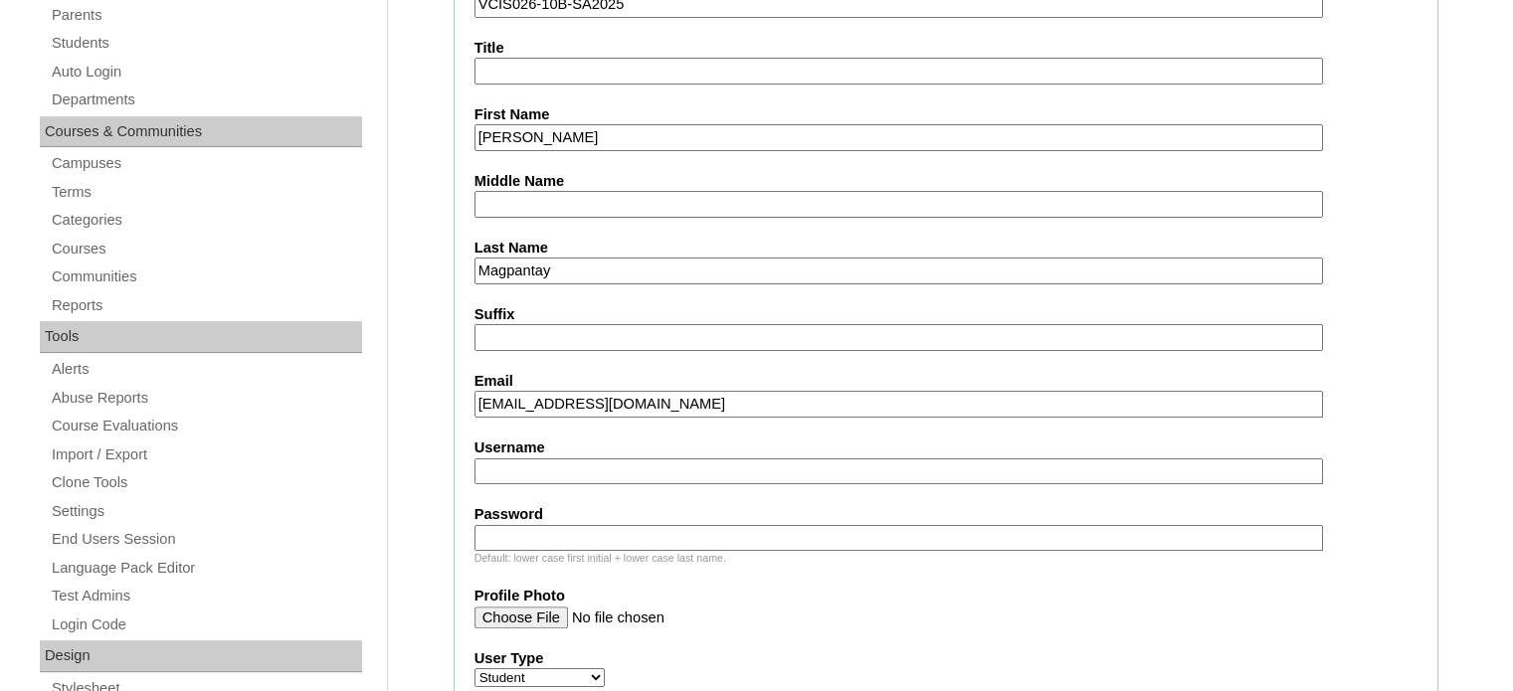
paste input "kyrston.magpantay2025"
type input "kyrston.magpantay2025"
click at [571, 532] on input "Password" at bounding box center [898, 538] width 848 height 27
type input "qwerty"
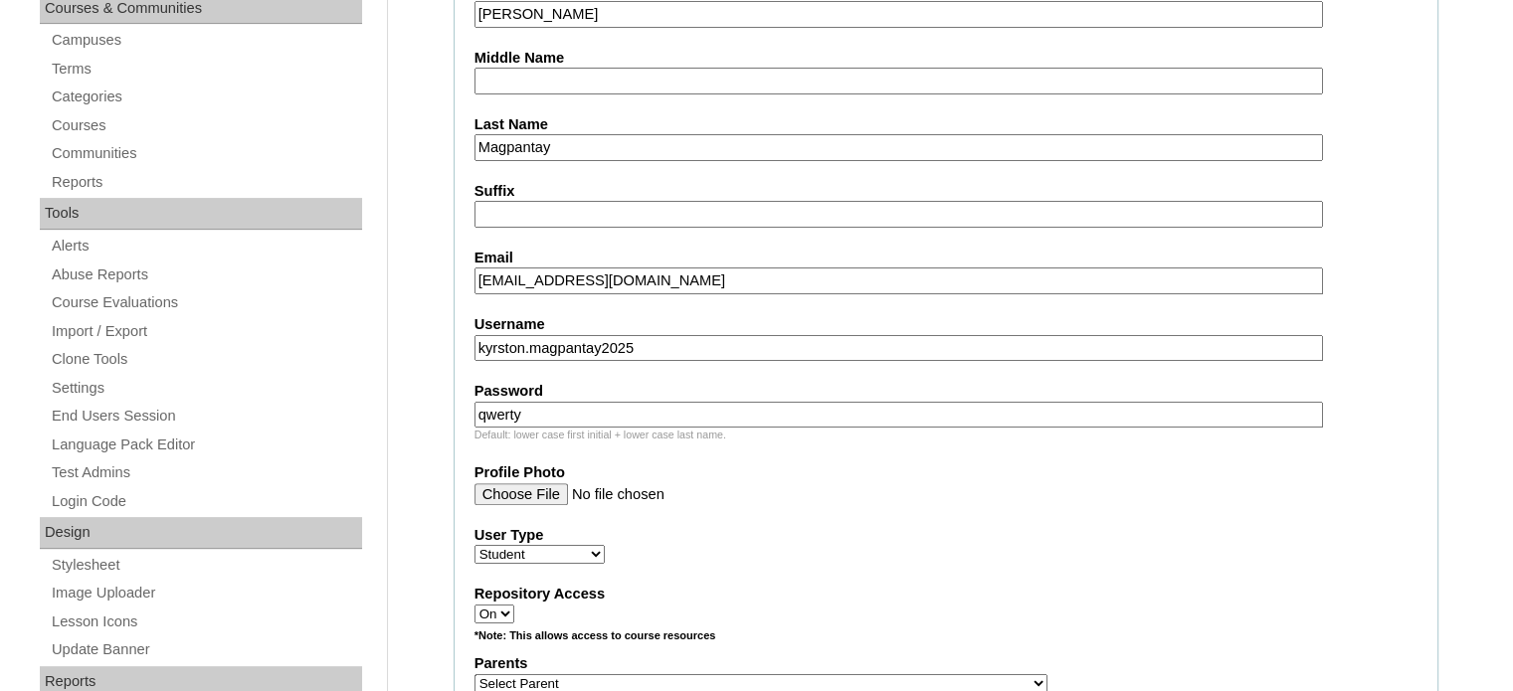
scroll to position [696, 0]
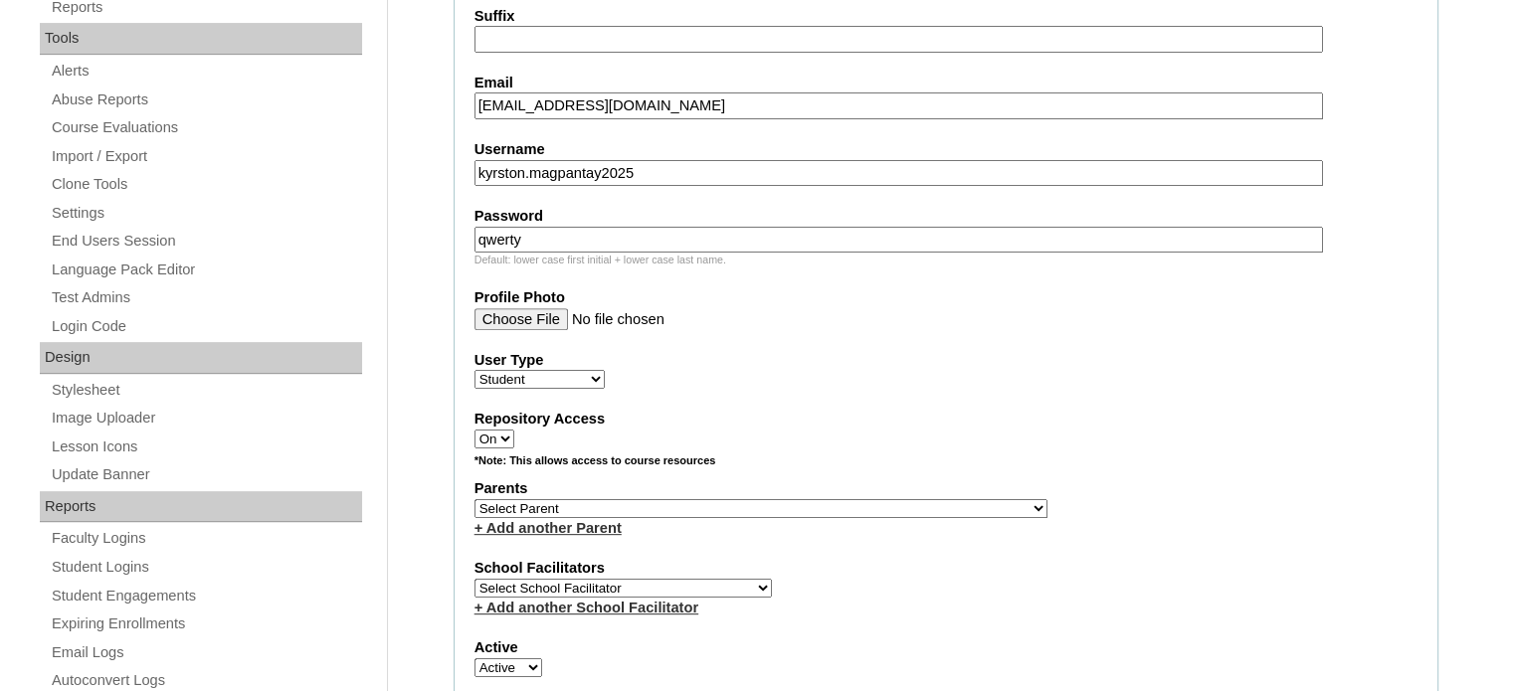
click at [643, 499] on select "Select Parent , , , , , , , , , , , , , , , , , , , , , , , , , , , , , , , , ,…" at bounding box center [760, 508] width 573 height 19
select select "43552"
click at [474, 499] on select "Select Parent , , , , , , , , , , , , , , , , , , , , , , , , , , , , , , , , ,…" at bounding box center [760, 508] width 573 height 19
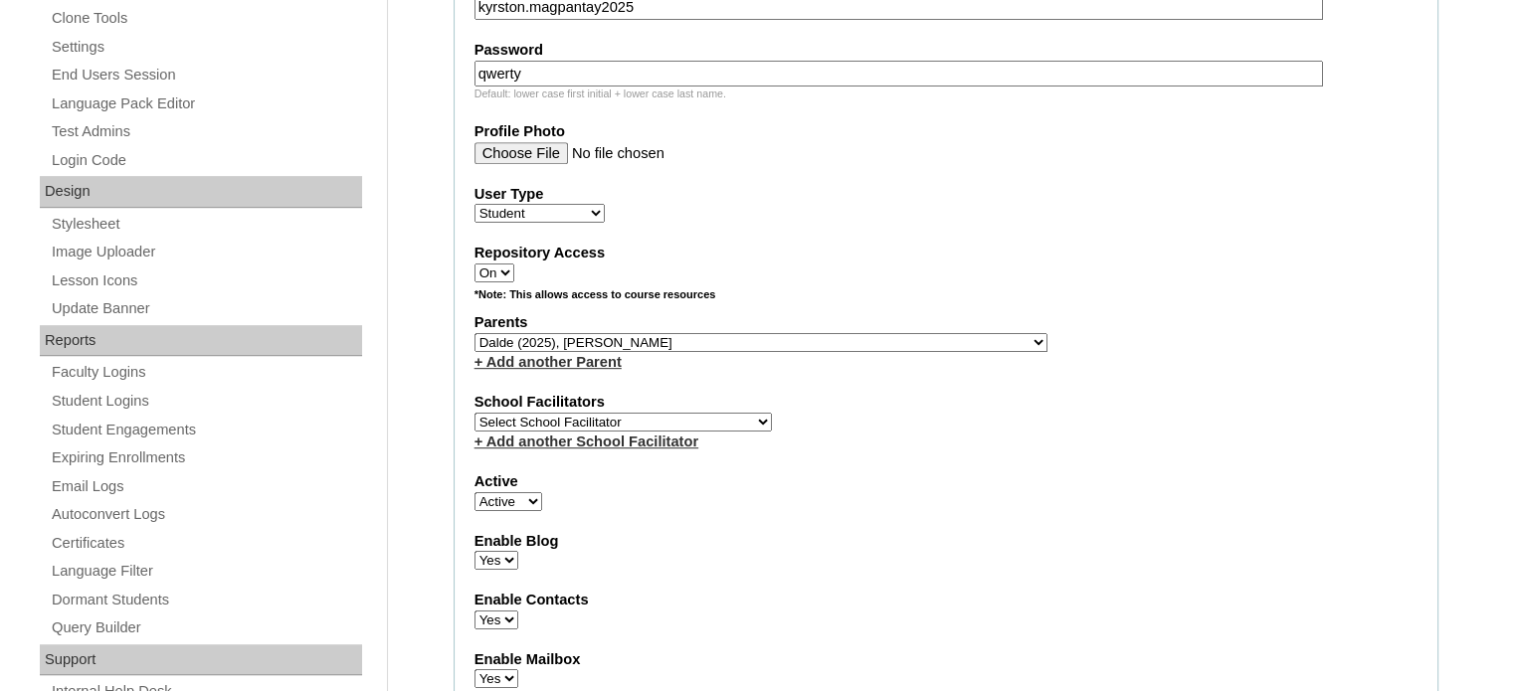
scroll to position [895, 0]
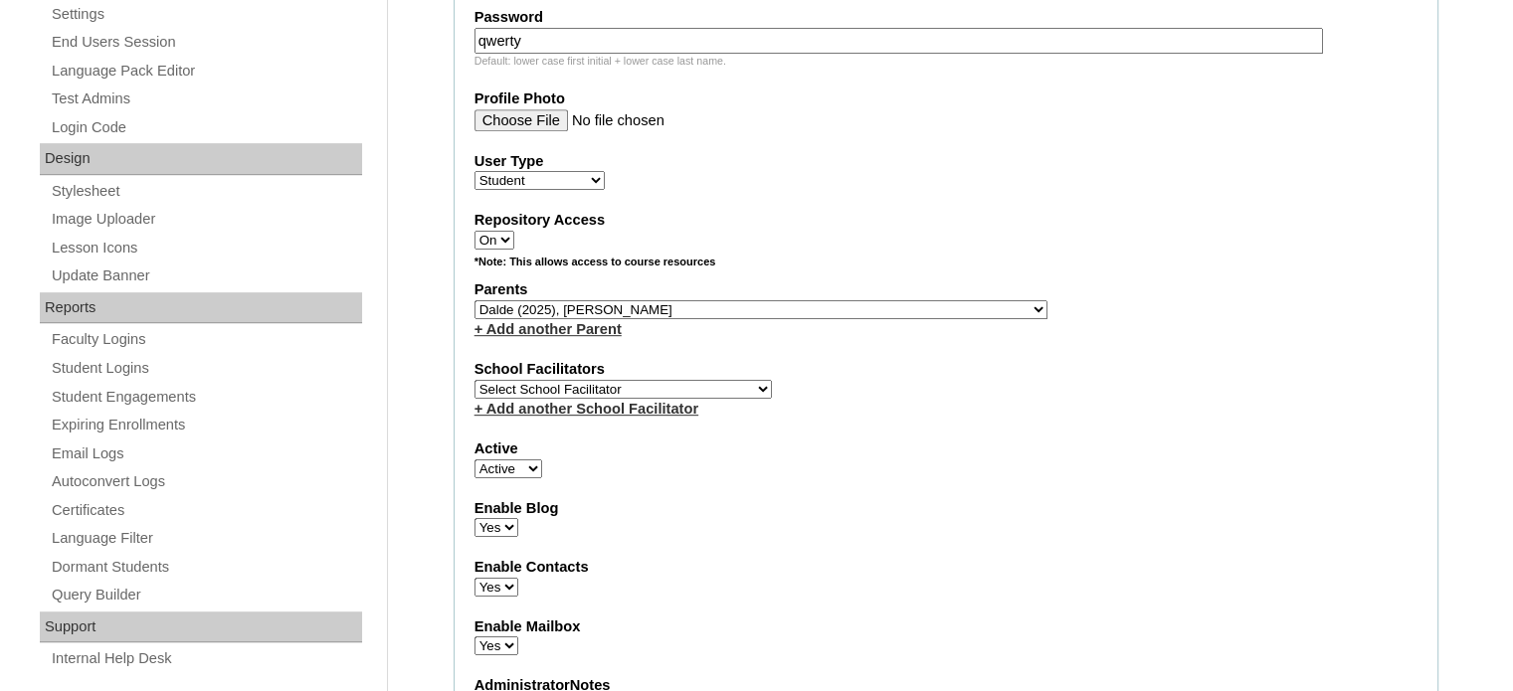
click at [656, 380] on select "Select School Facilitator Norman Añain Ruffa Abadijas Mary Abella Gloryfe Abion…" at bounding box center [622, 389] width 297 height 19
select select "36077"
click at [585, 383] on select "Select School Facilitator Norman Añain Ruffa Abadijas Mary Abella Gloryfe Abion…" at bounding box center [622, 389] width 297 height 19
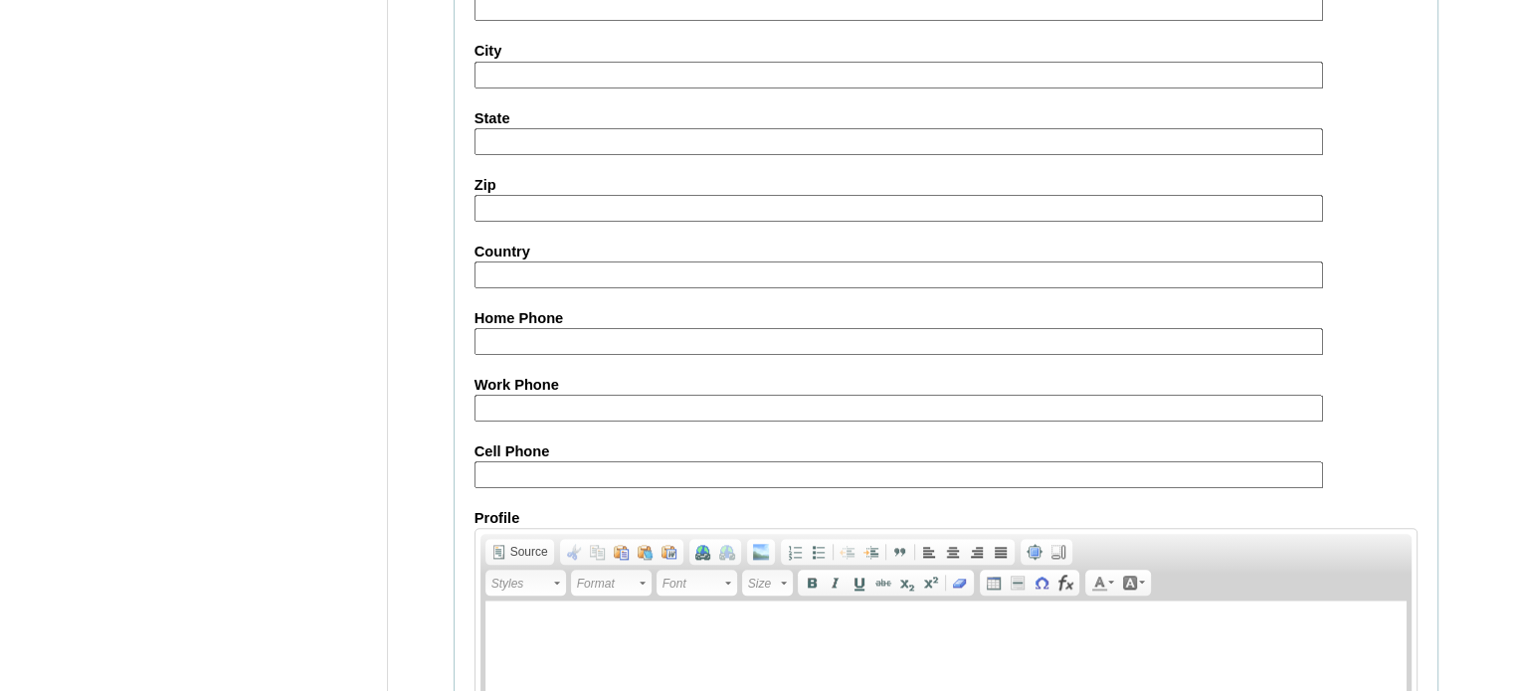
scroll to position [2314, 0]
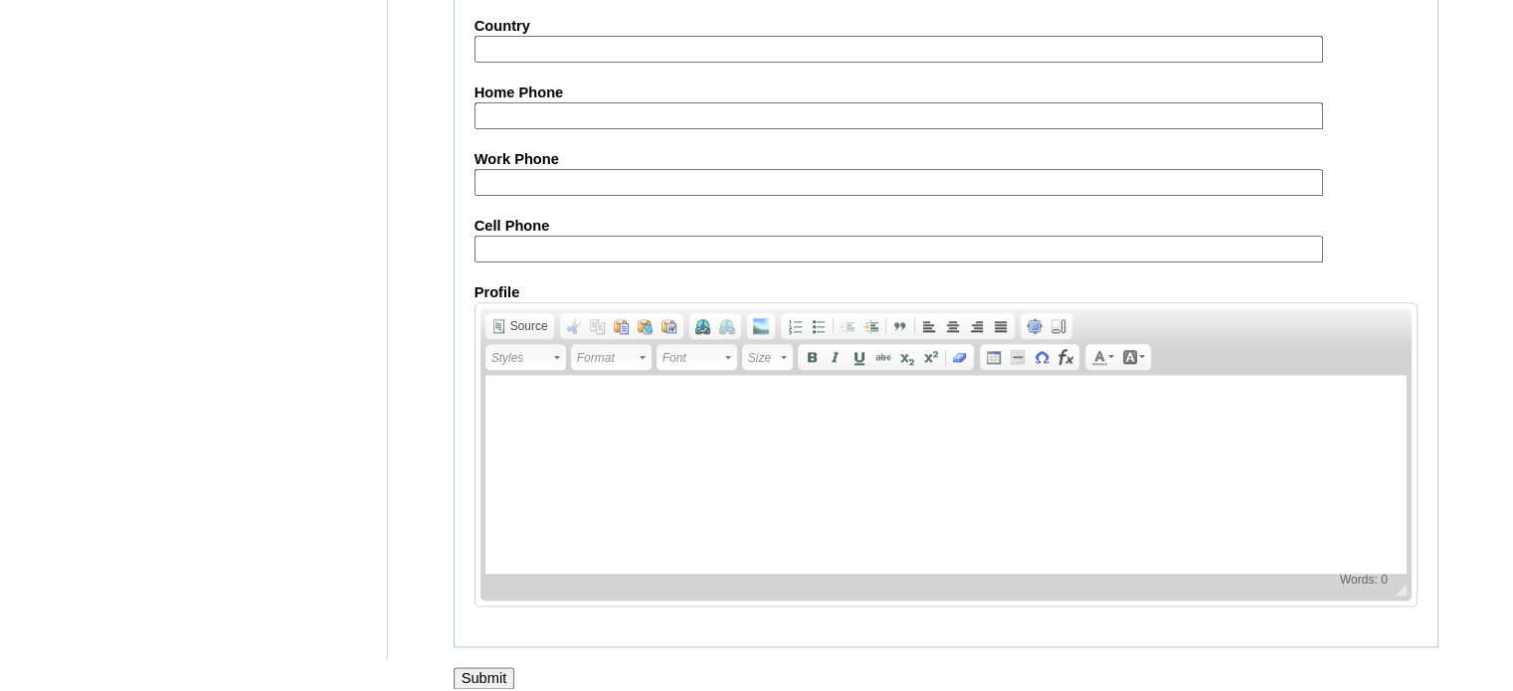
click at [484, 667] on input "Submit" at bounding box center [485, 678] width 62 height 22
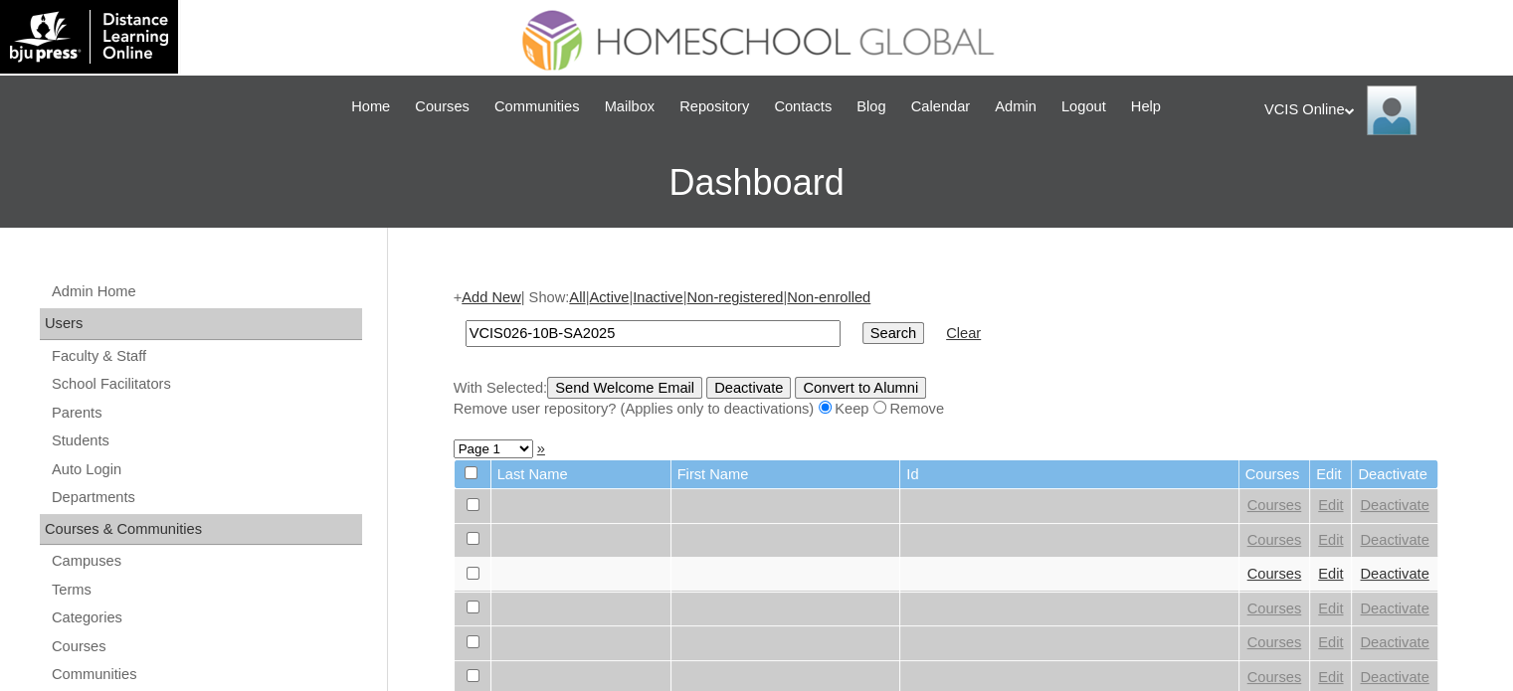
type input "VCIS026-10B-SA2025"
click at [862, 340] on input "Search" at bounding box center [893, 333] width 62 height 22
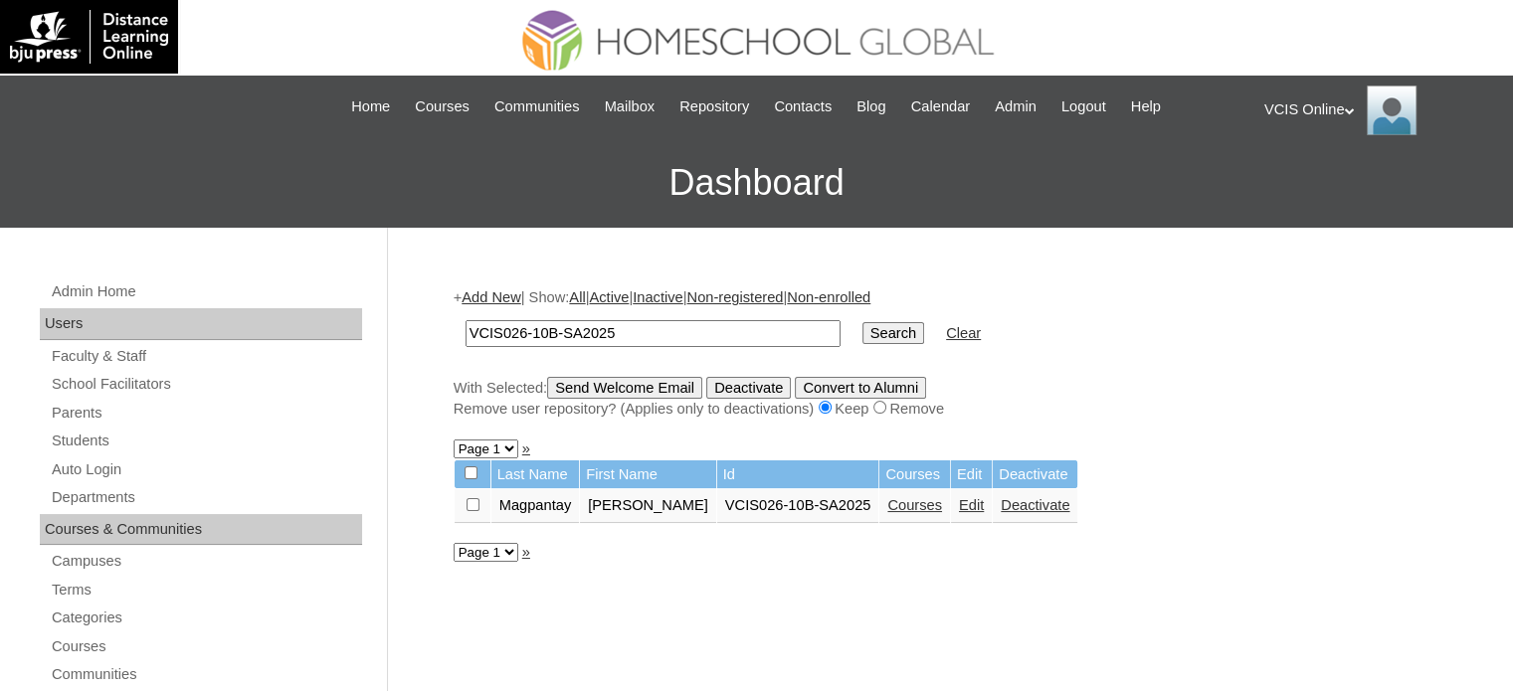
click at [889, 500] on link "Courses" at bounding box center [914, 505] width 55 height 16
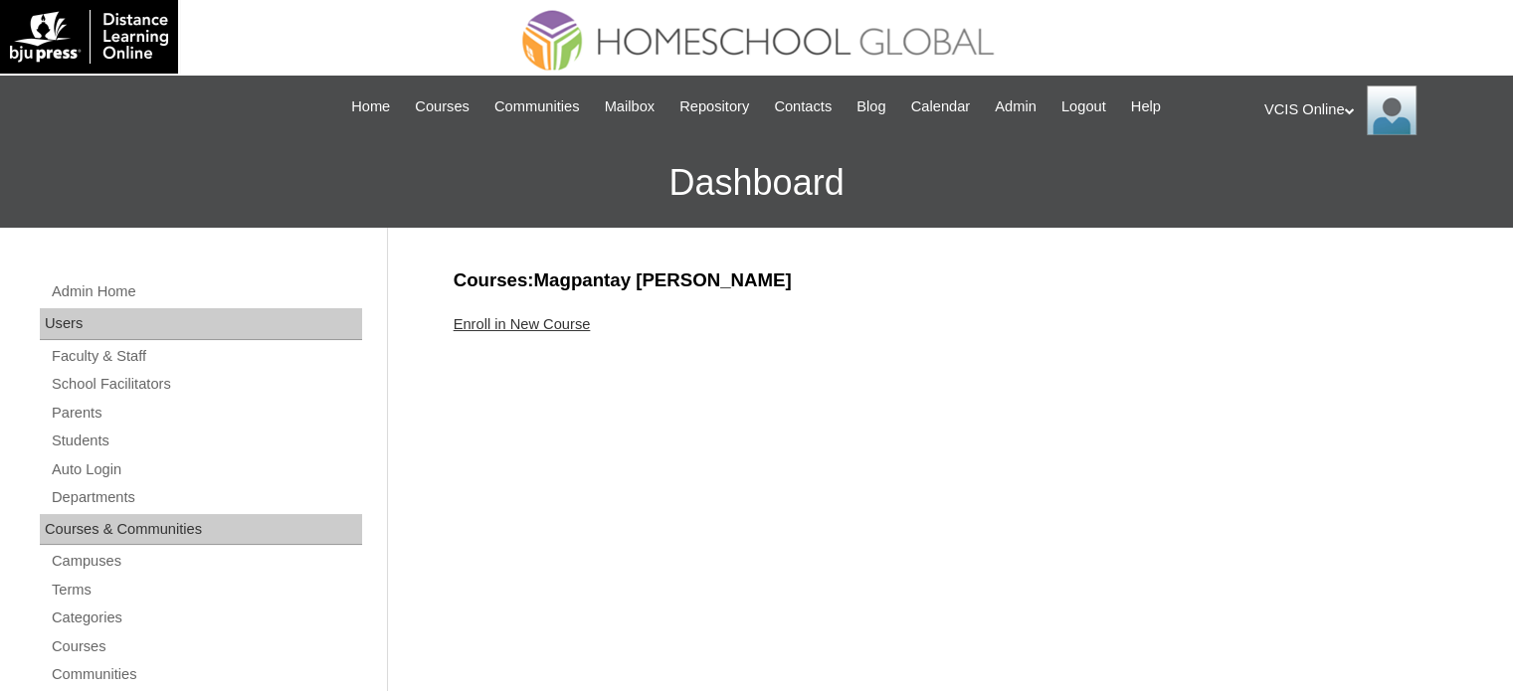
click at [541, 326] on link "Enroll in New Course" at bounding box center [522, 324] width 137 height 16
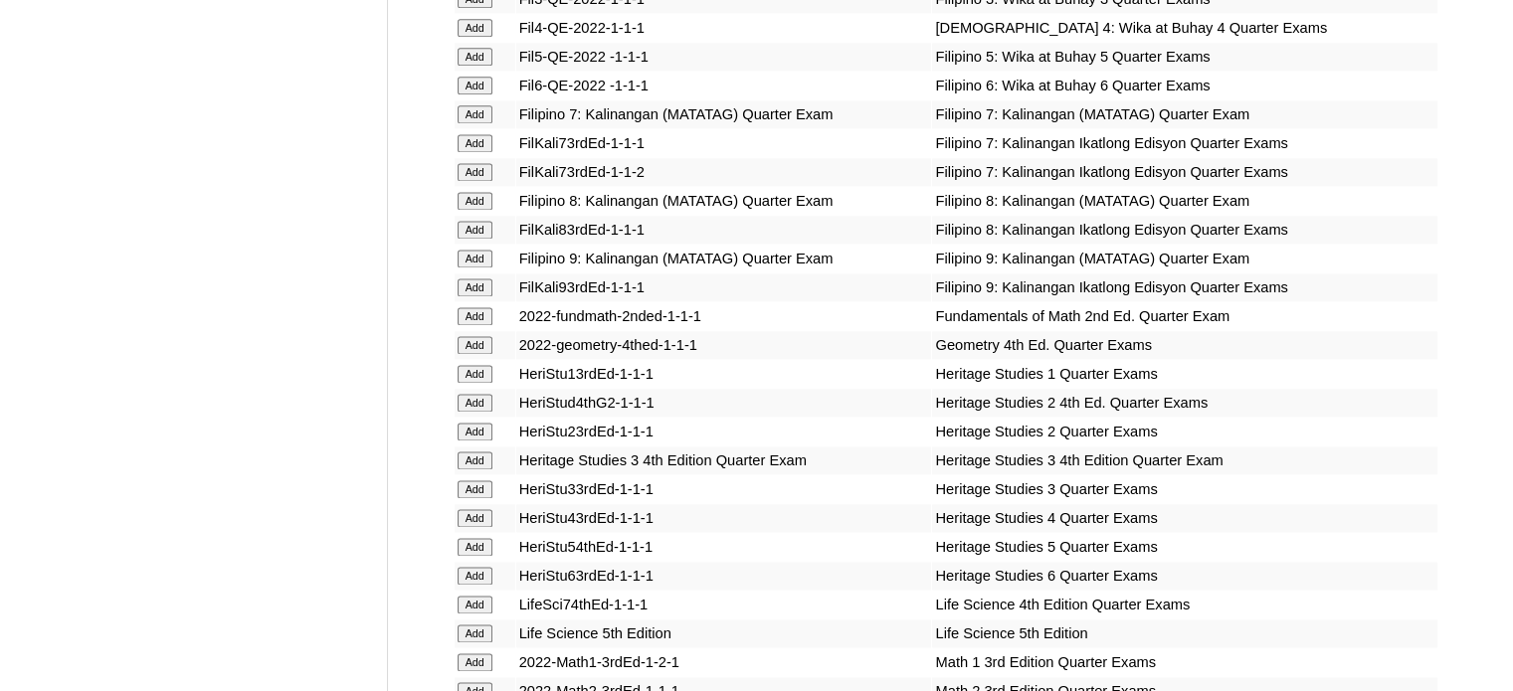
scroll to position [6390, 0]
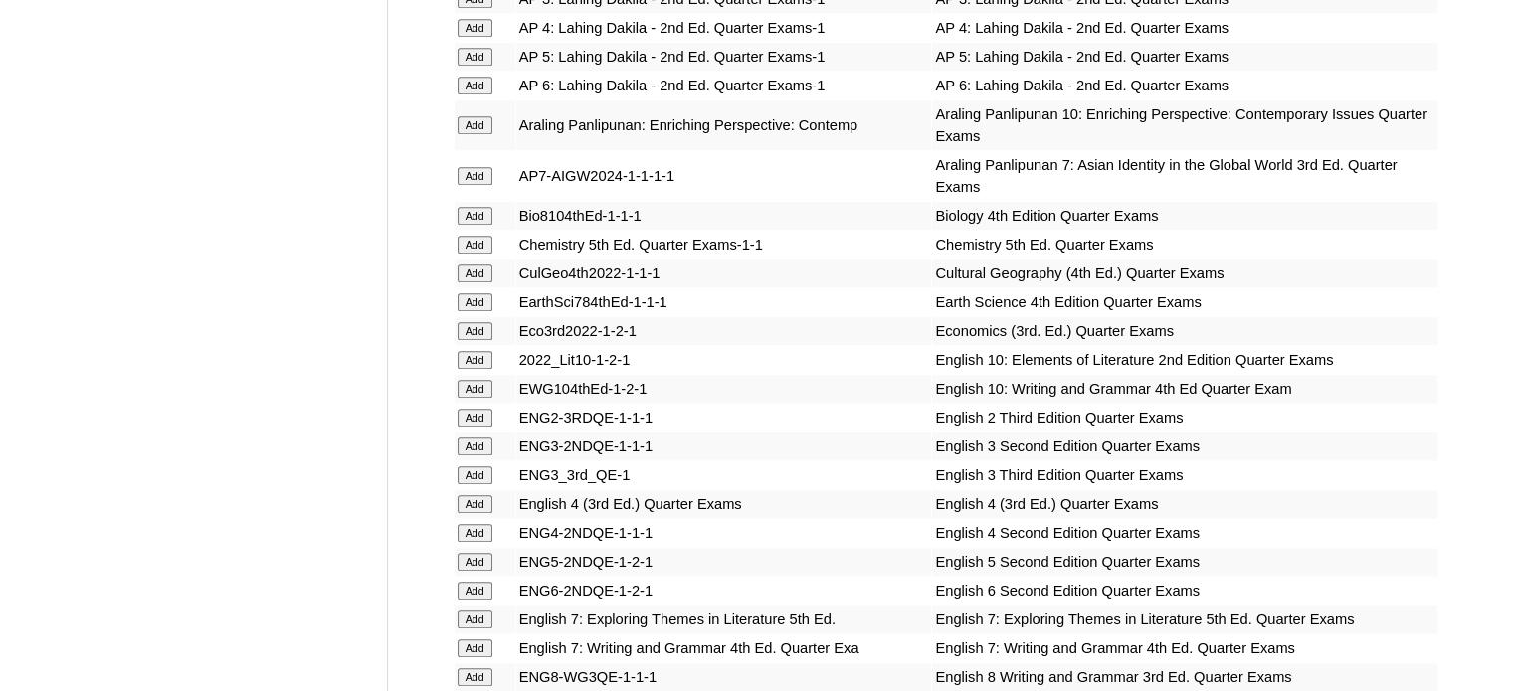
scroll to position [5417, 0]
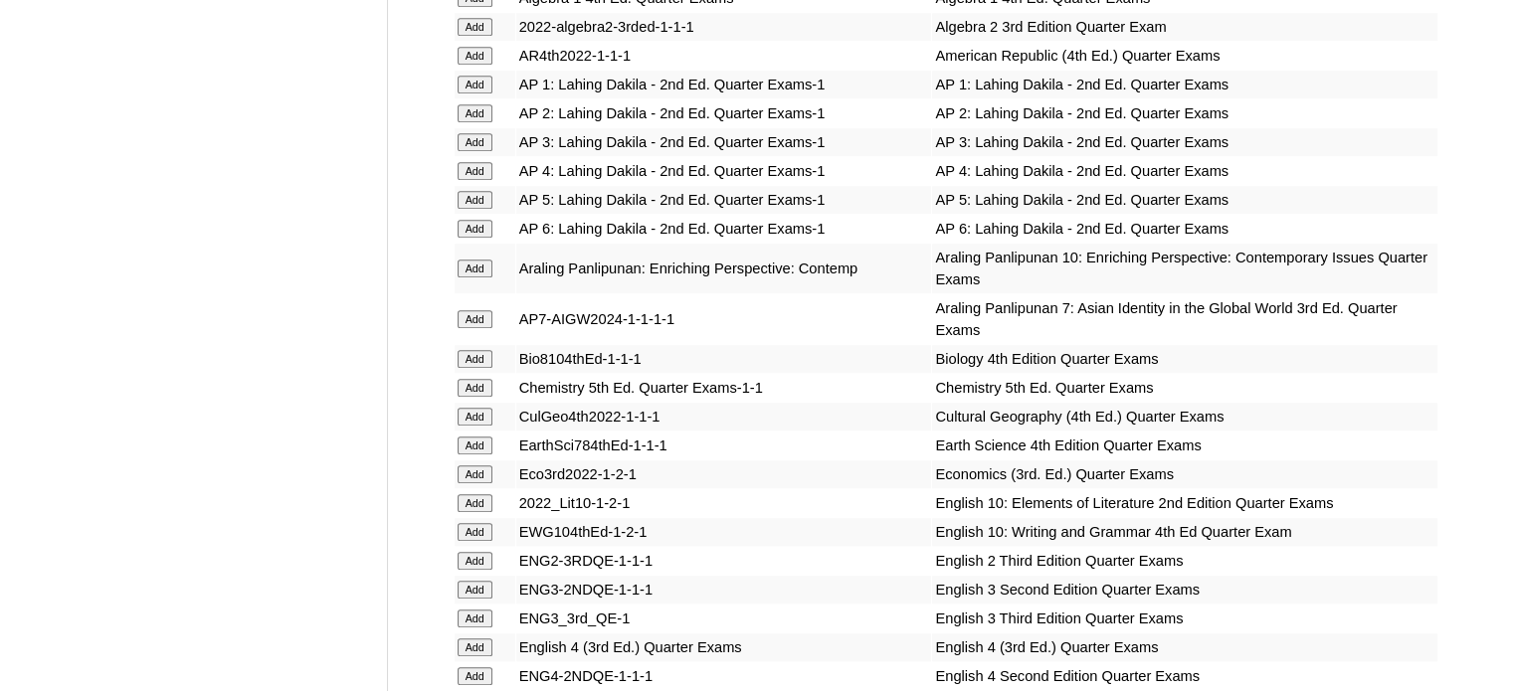
scroll to position [5216, 0]
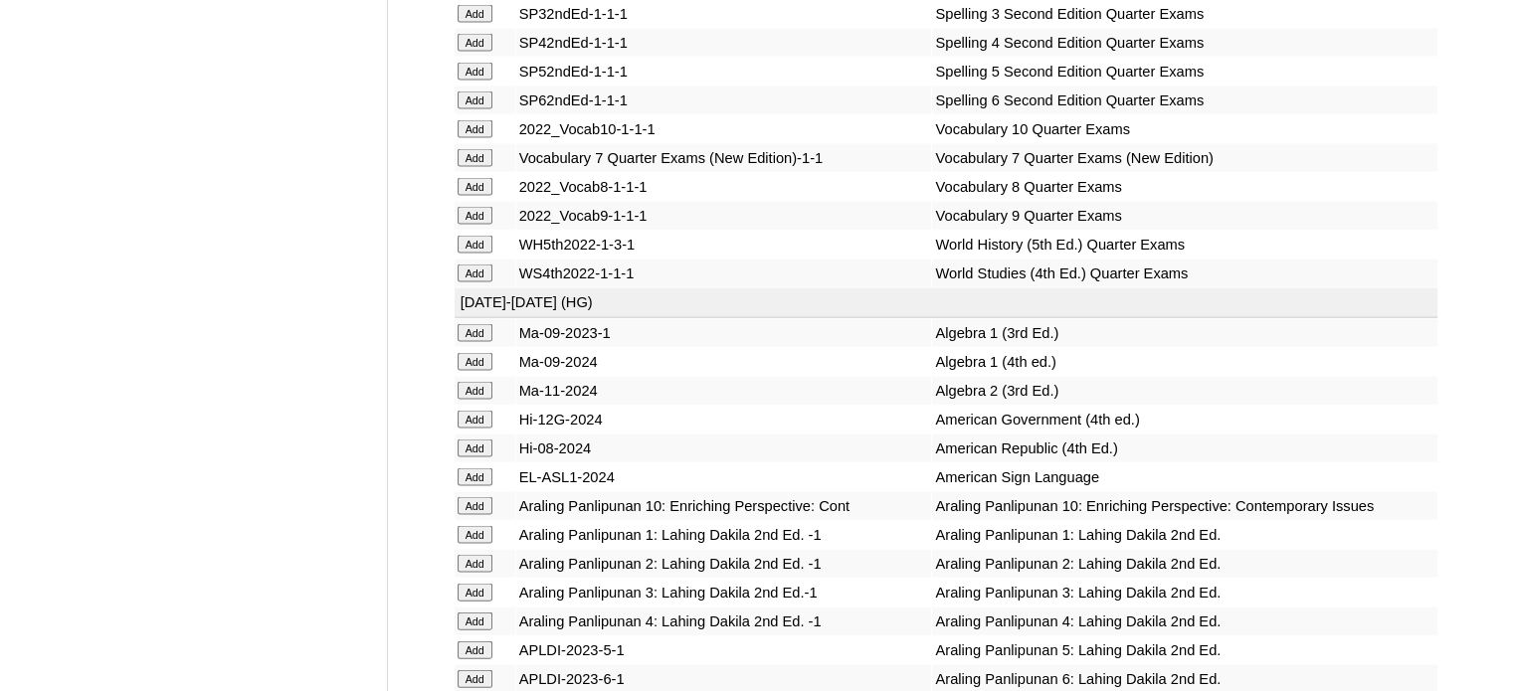
scroll to position [8281, 0]
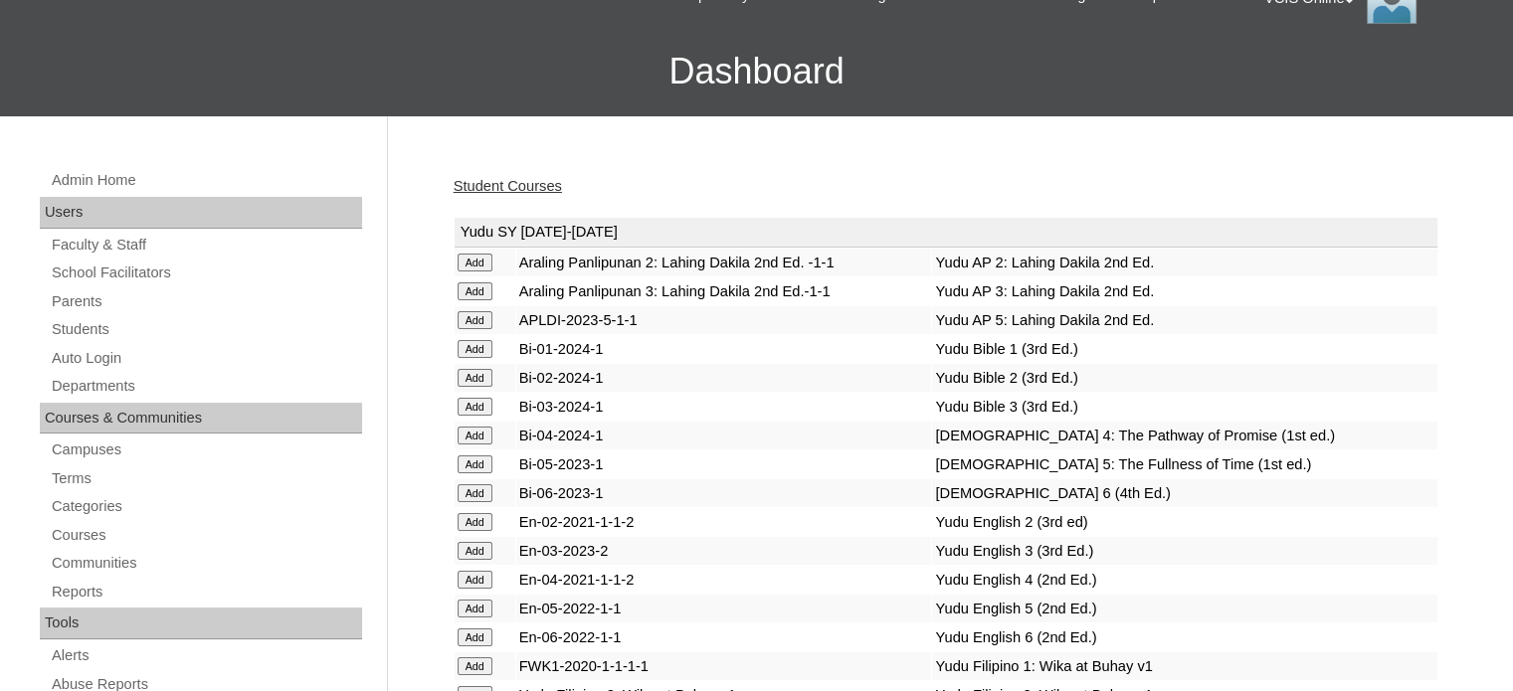
scroll to position [4643, 0]
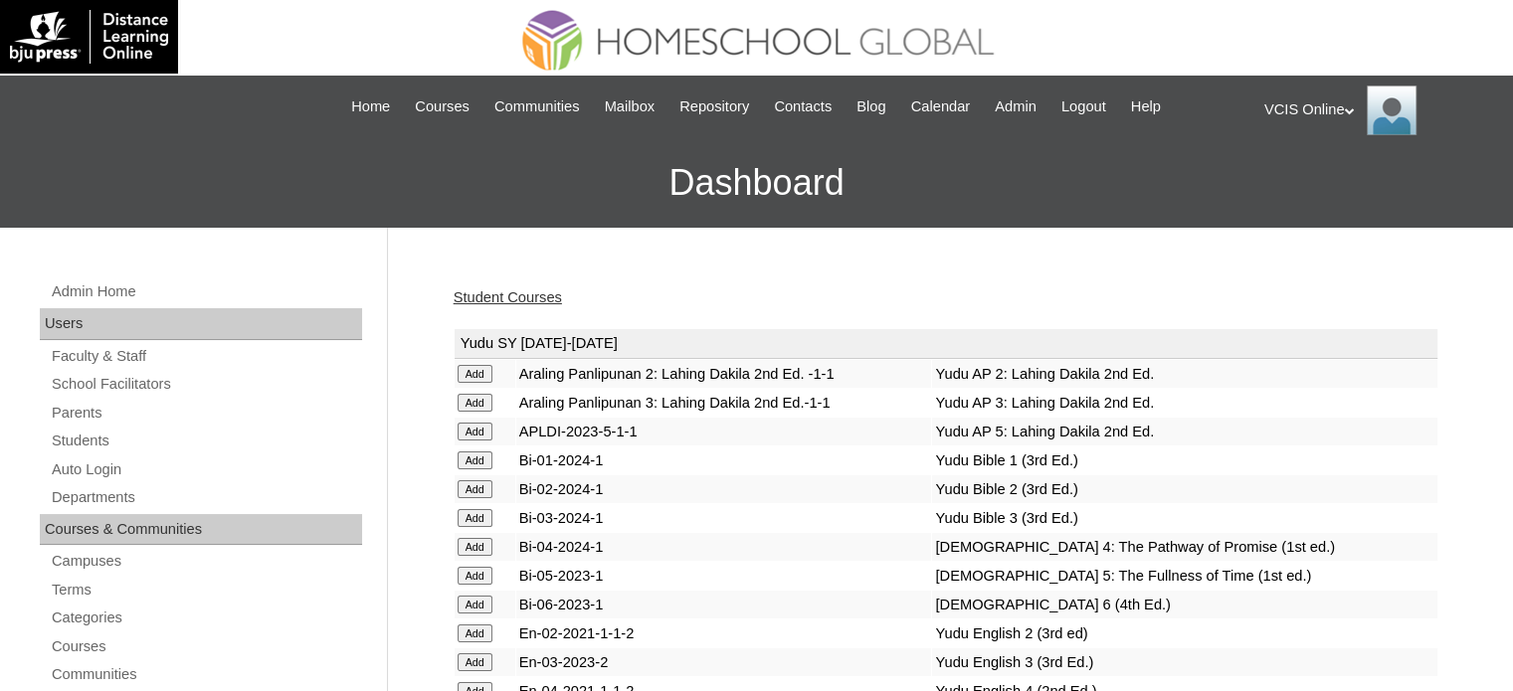
click at [492, 299] on link "Student Courses" at bounding box center [508, 297] width 108 height 16
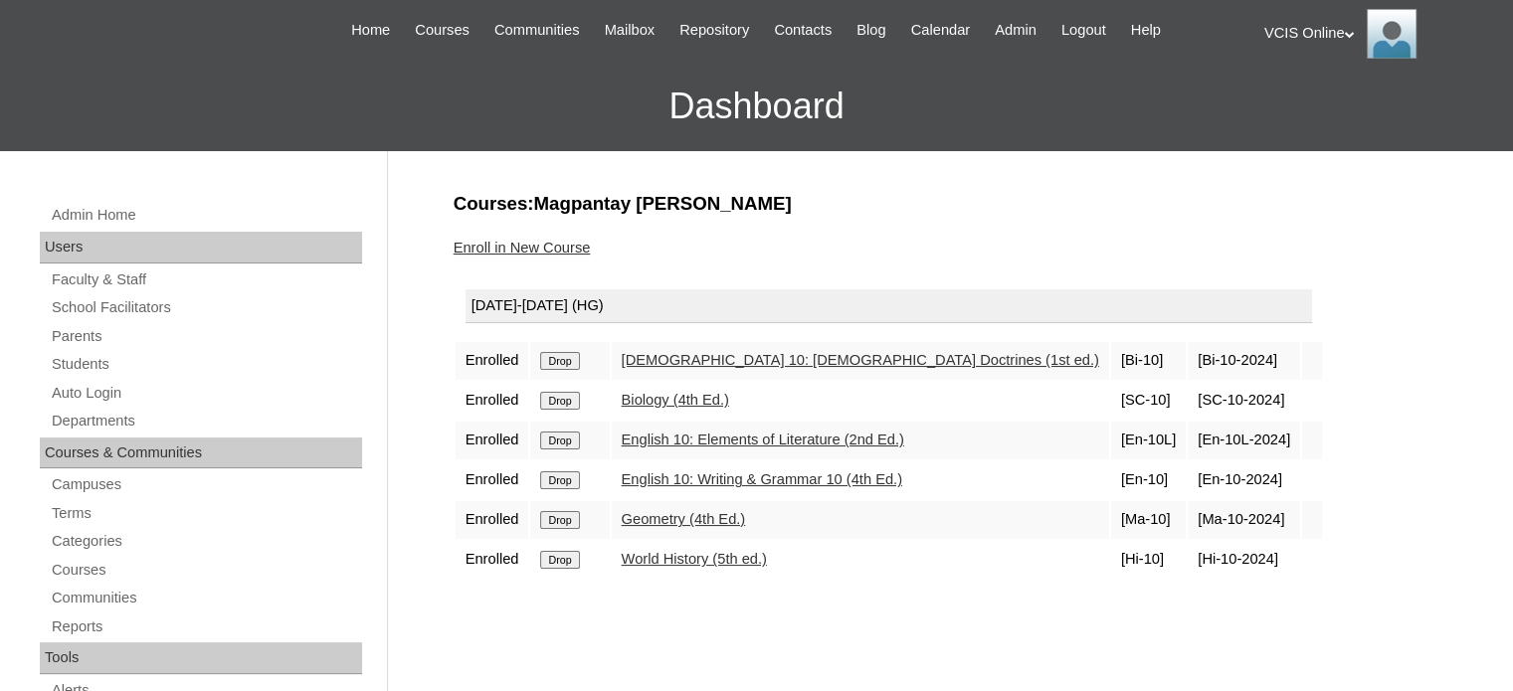
scroll to position [99, 0]
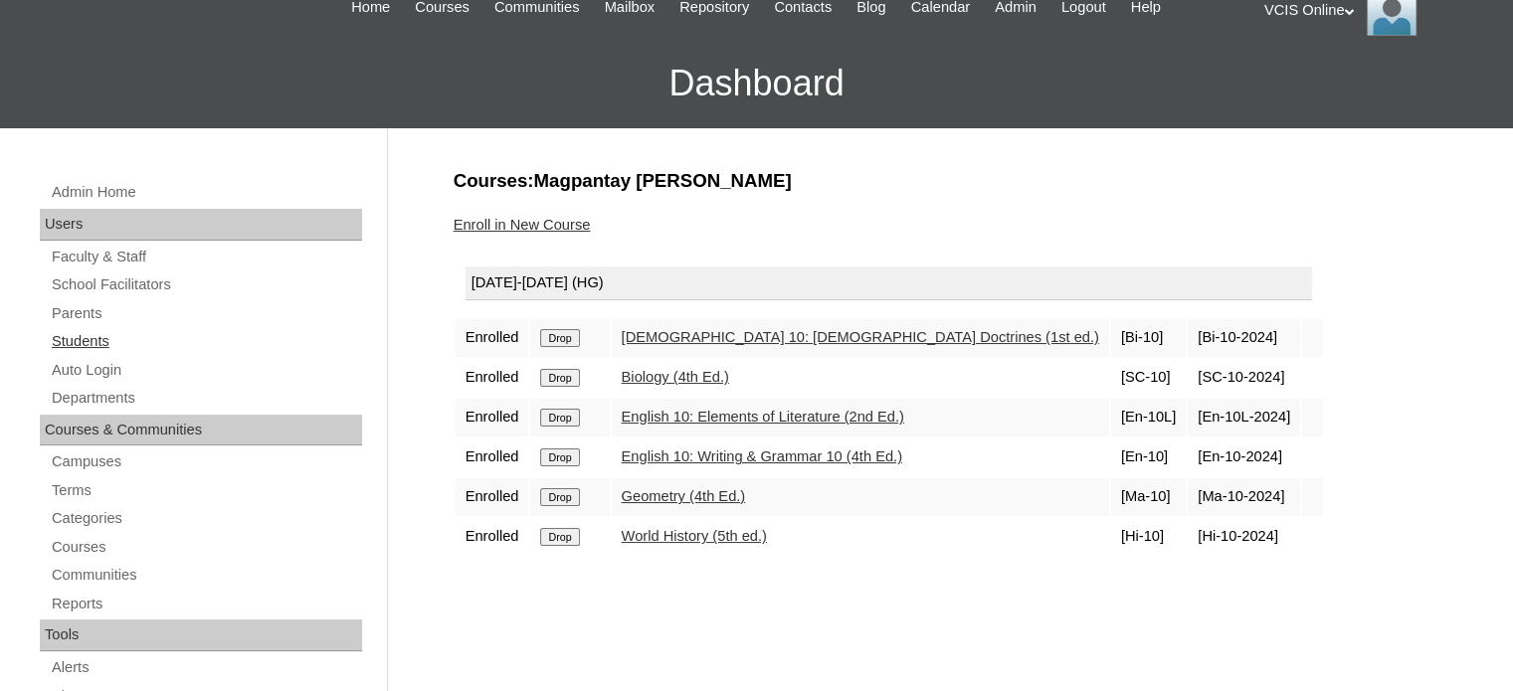
click at [88, 342] on link "Students" at bounding box center [206, 341] width 312 height 25
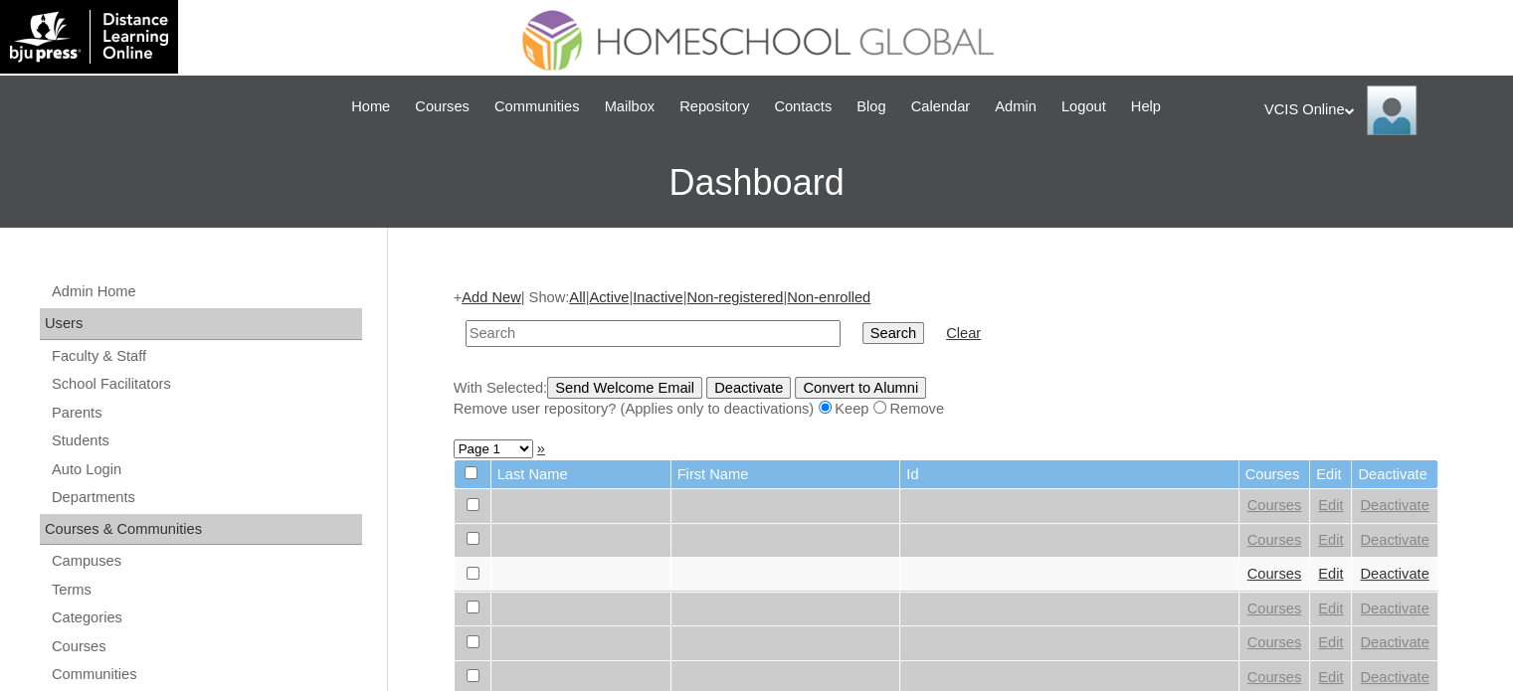
paste input "VCIS020-9B-SA2025"
type input "VCIS020-9B-SA2025"
click at [862, 329] on input "Search" at bounding box center [893, 333] width 62 height 22
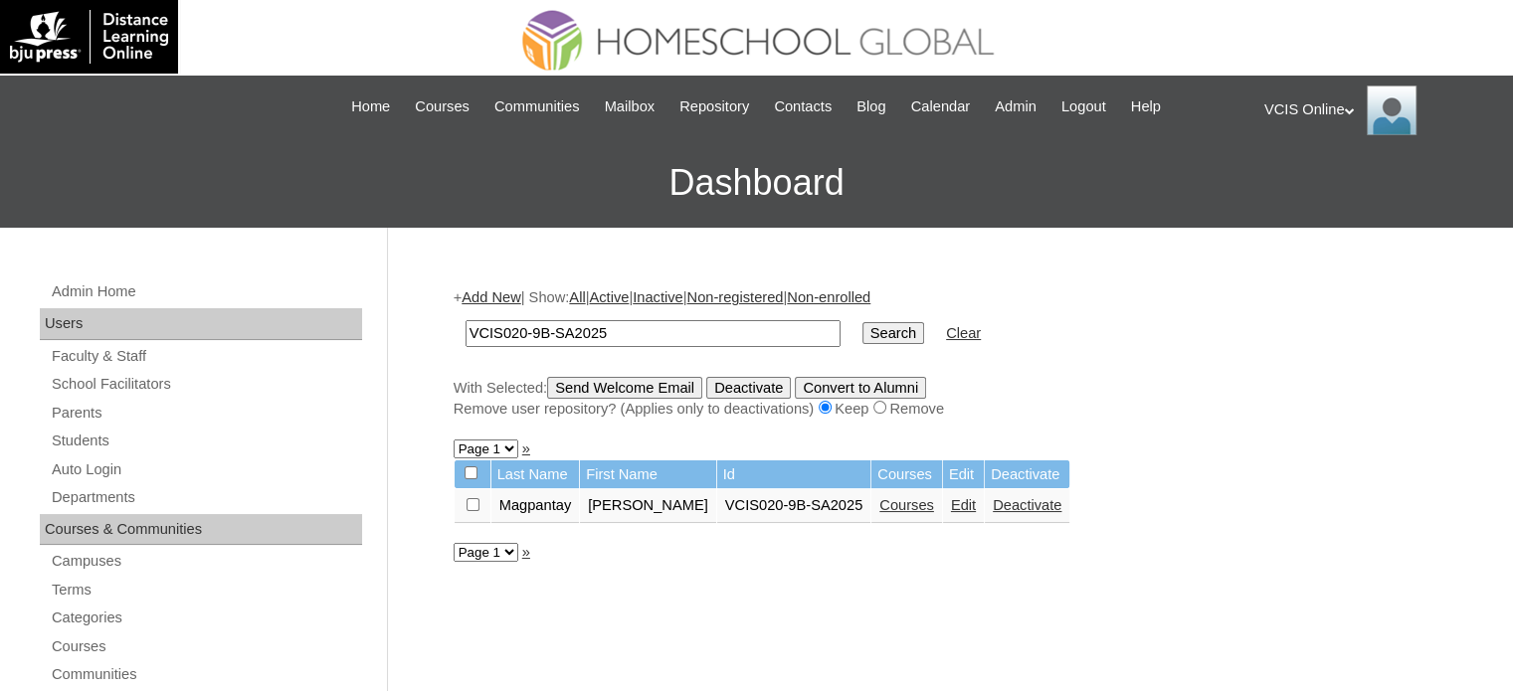
click at [891, 506] on link "Courses" at bounding box center [906, 505] width 55 height 16
click at [955, 510] on link "Edit" at bounding box center [963, 505] width 25 height 16
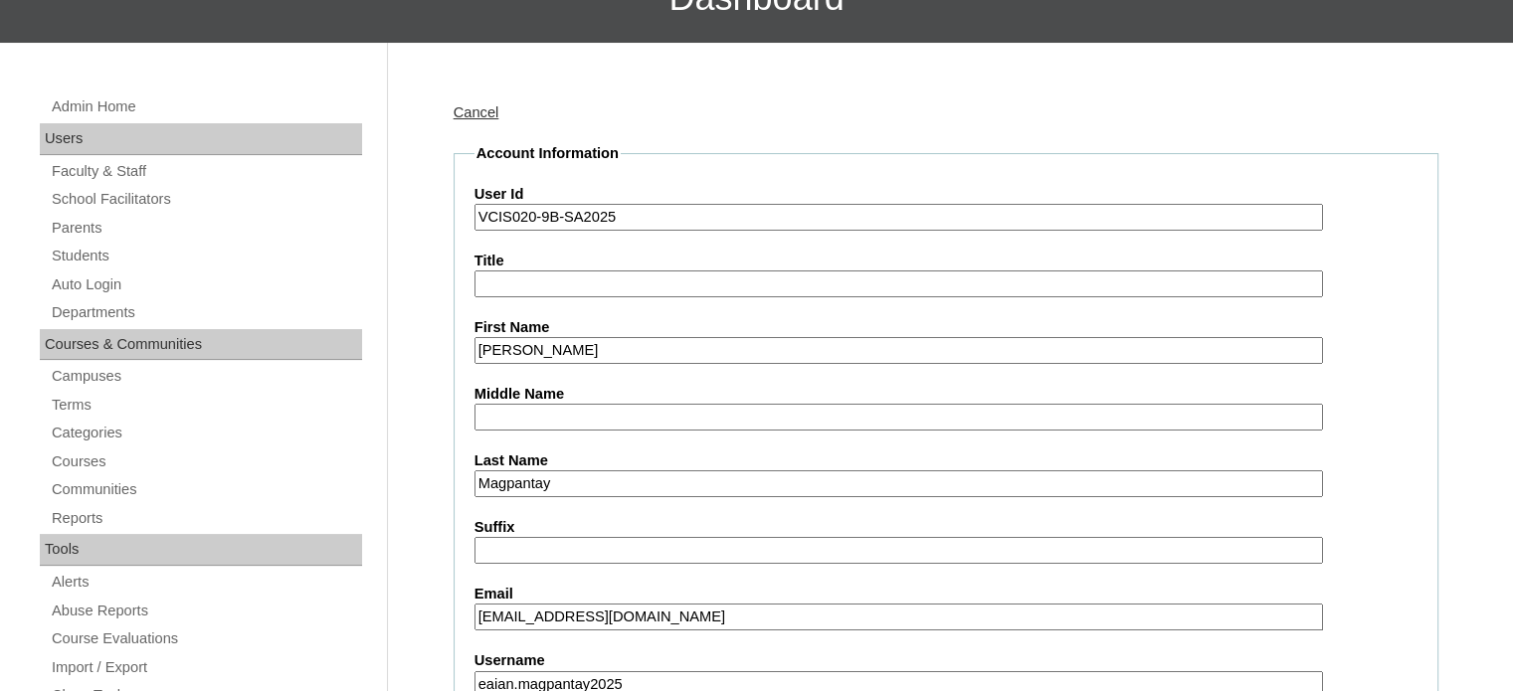
scroll to position [99, 0]
